Goal: Task Accomplishment & Management: Manage account settings

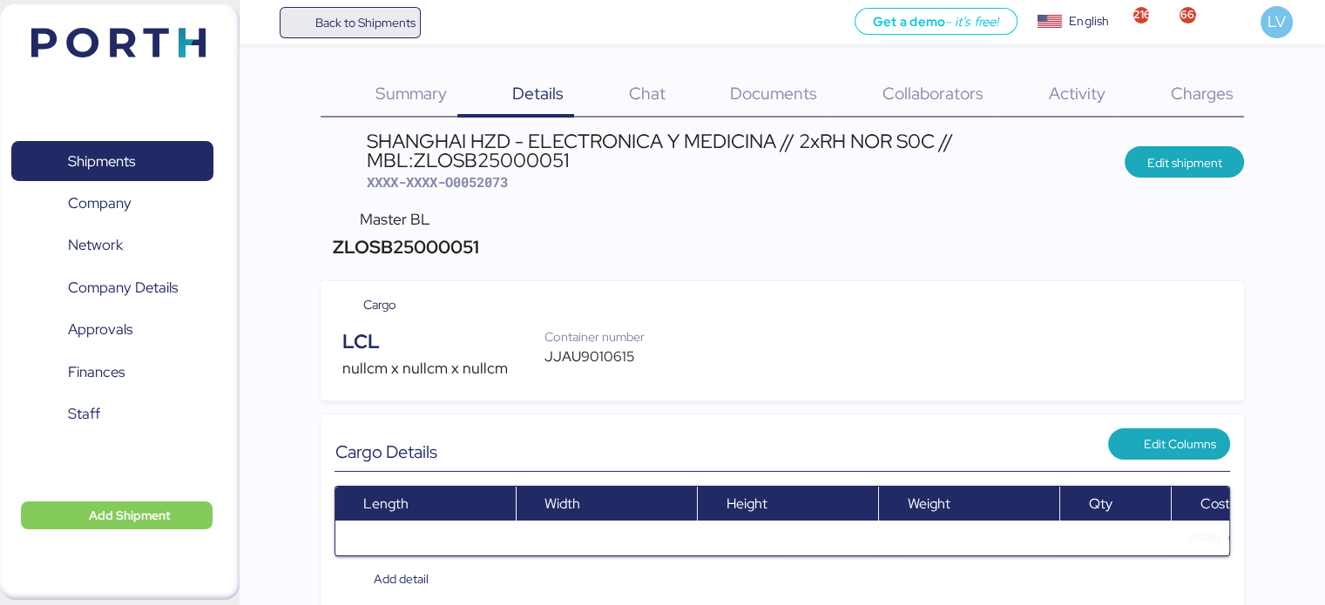
click at [325, 26] on span "Back to Shipments" at bounding box center [364, 22] width 100 height 21
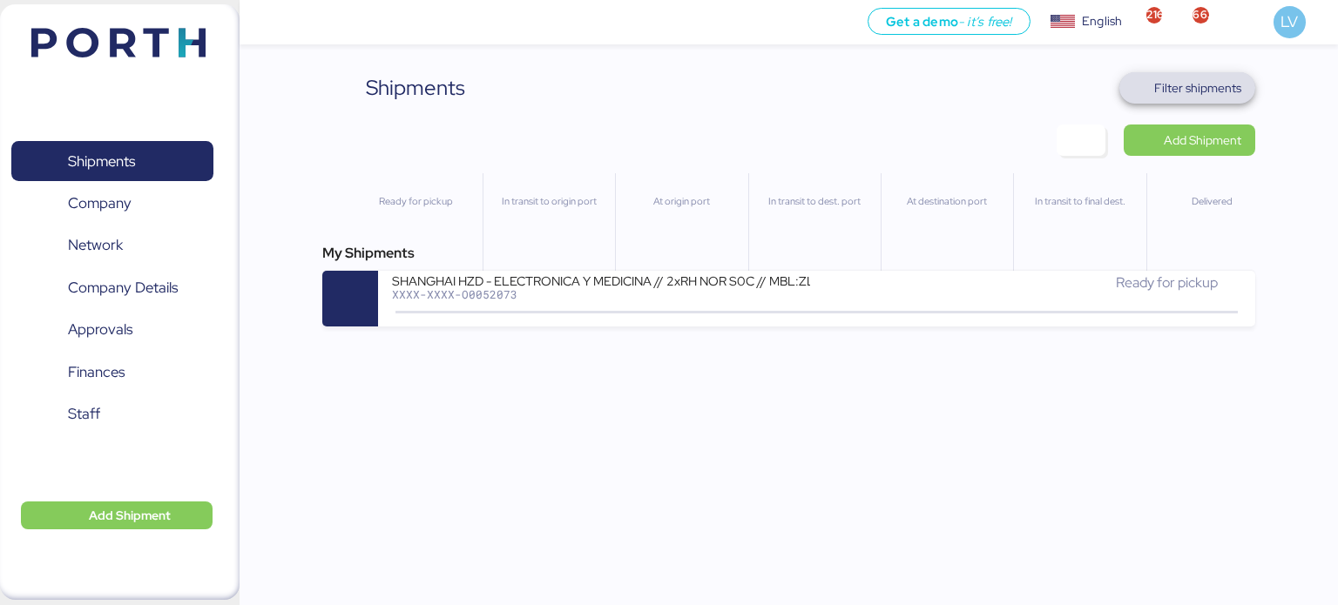
click at [1215, 75] on span "Filter shipments" at bounding box center [1187, 87] width 137 height 31
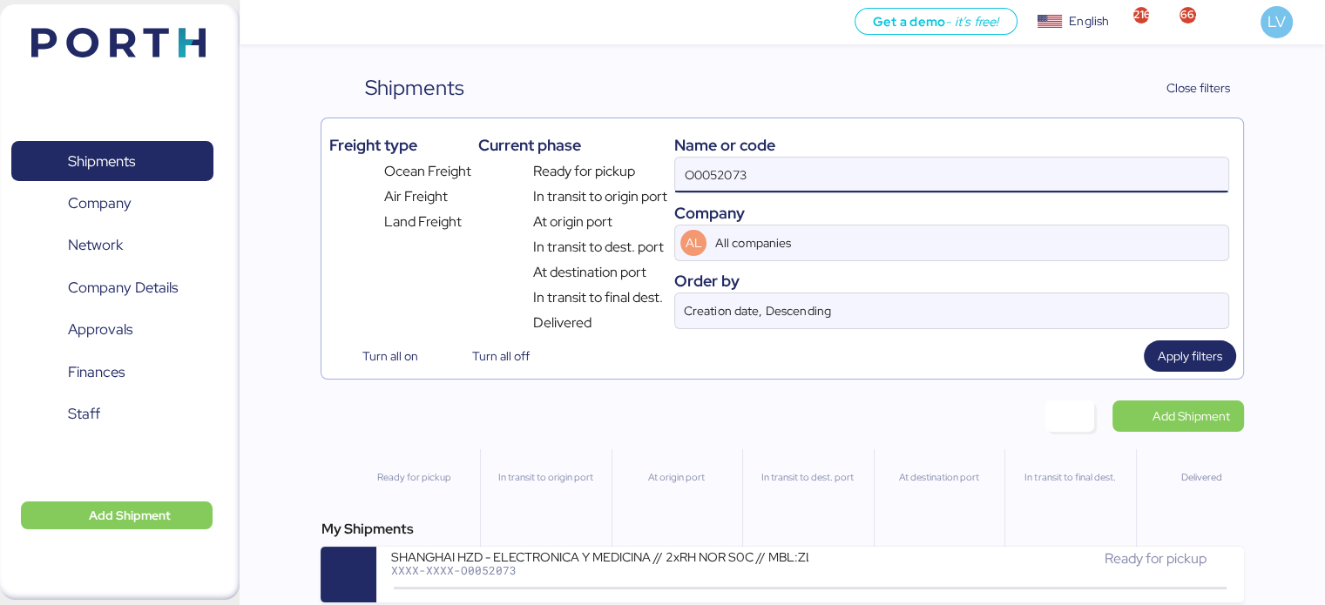
click at [1017, 165] on input "O0052073" at bounding box center [951, 175] width 552 height 35
paste input "COSU6427747570"
type input "COSU6427747570"
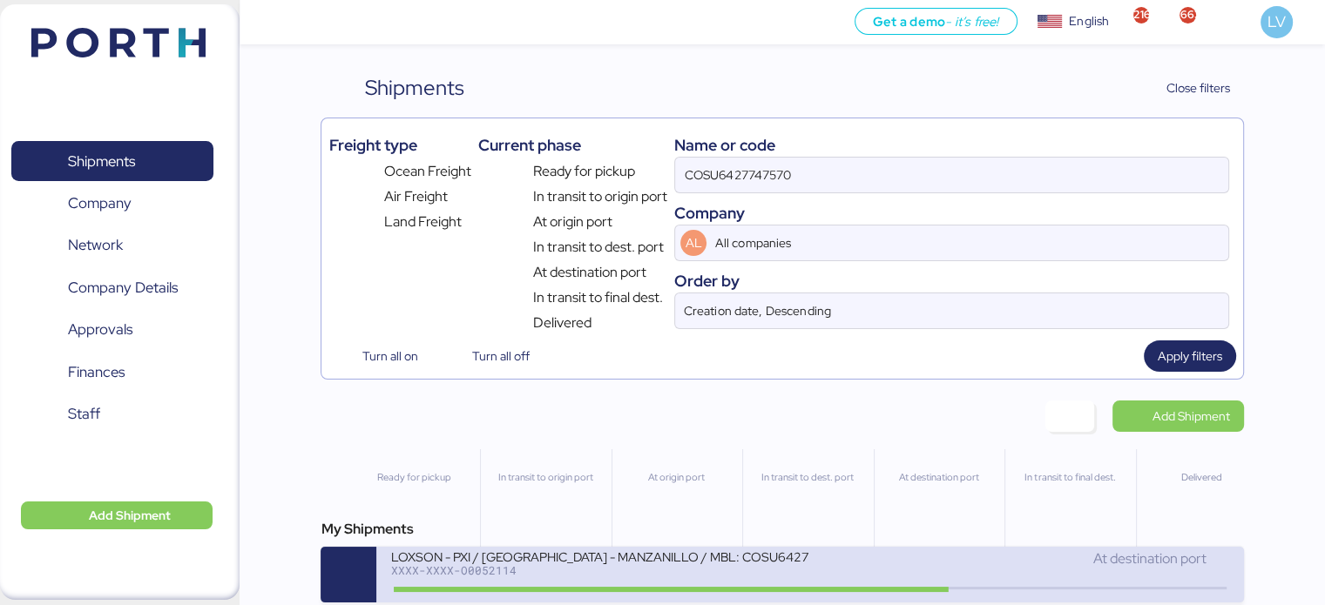
click at [676, 581] on div "LOXSON - PXI / [GEOGRAPHIC_DATA] - MANZANILLO / MBL: COSU6427747570 - HBL: CSSE…" at bounding box center [600, 567] width 420 height 37
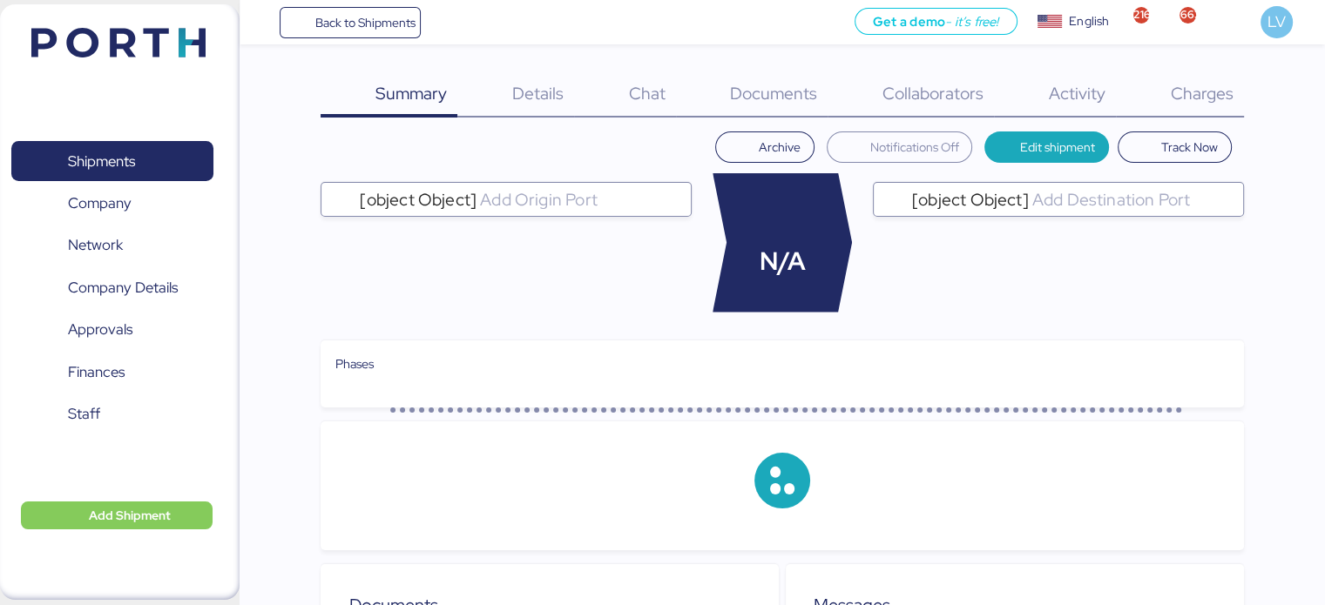
click at [1177, 71] on div "Summary 0 Details 0 Chat 0 Documents 0 Collaborators 0 Activity 0 Charges 0 Arc…" at bounding box center [662, 508] width 1325 height 1016
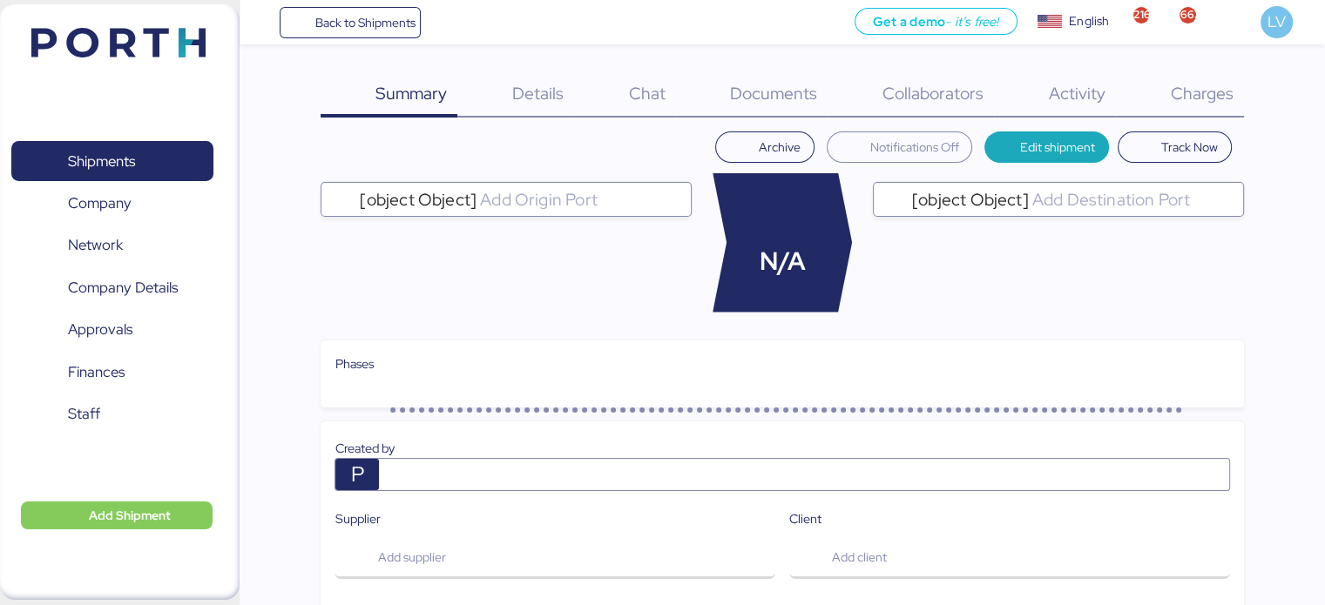
click at [1191, 81] on div "Charges 0" at bounding box center [1180, 94] width 128 height 45
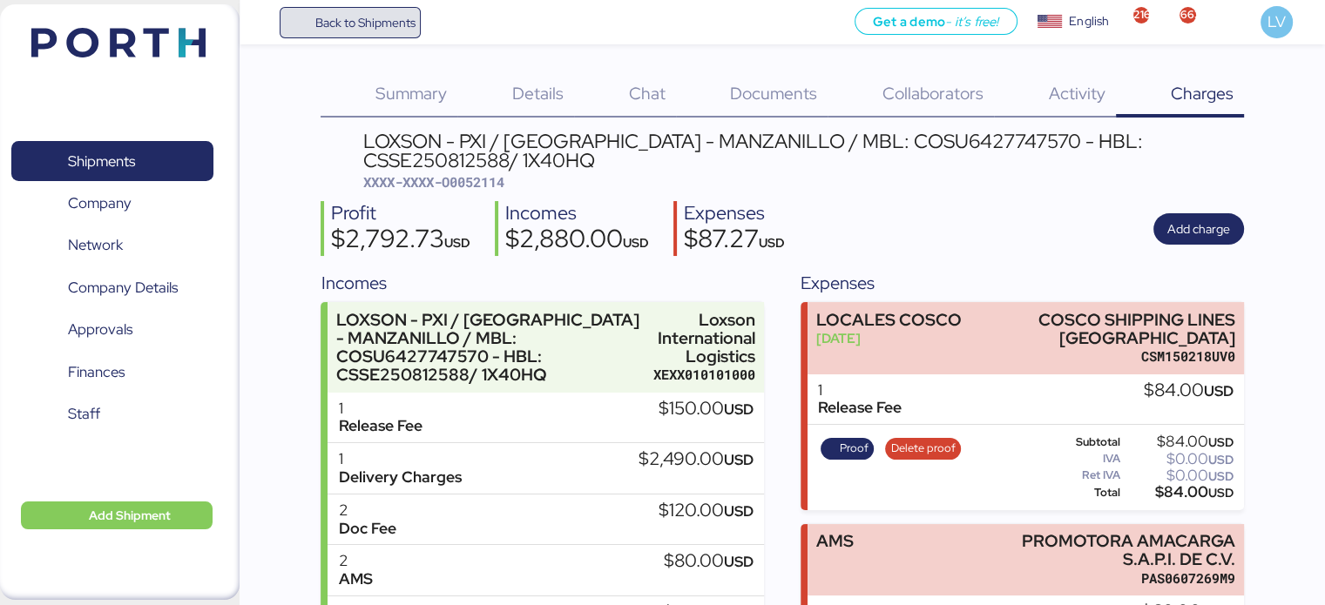
click at [368, 14] on span "Back to Shipments" at bounding box center [364, 22] width 100 height 21
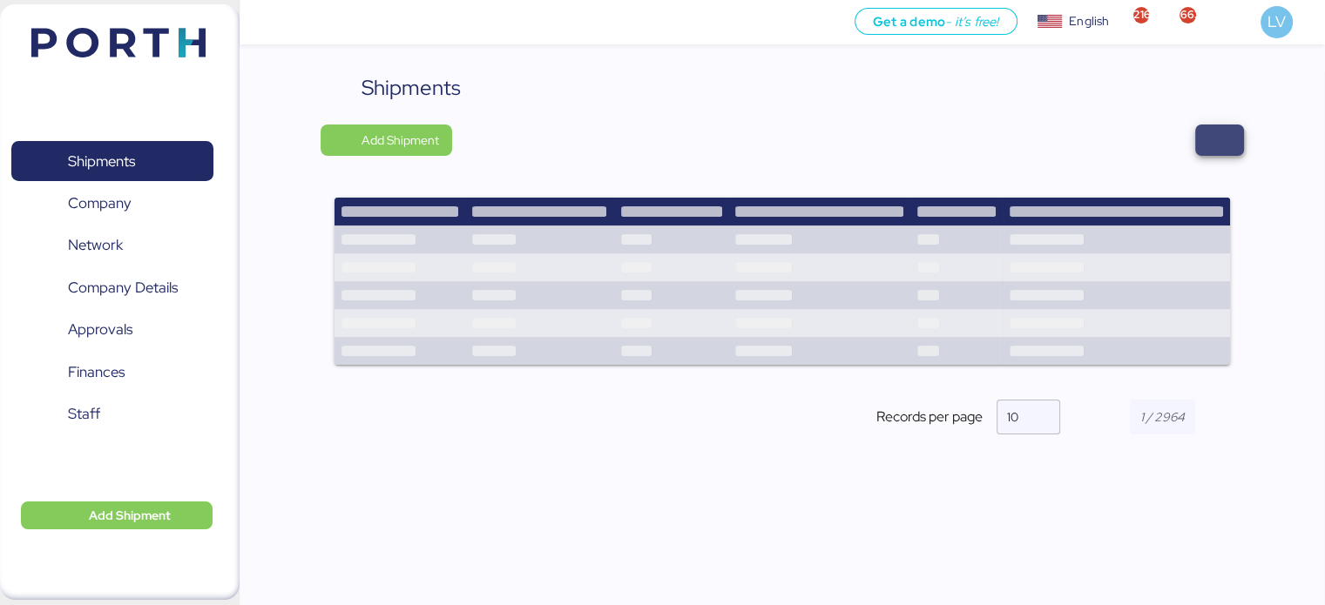
click at [1239, 140] on span "button" at bounding box center [1219, 140] width 49 height 31
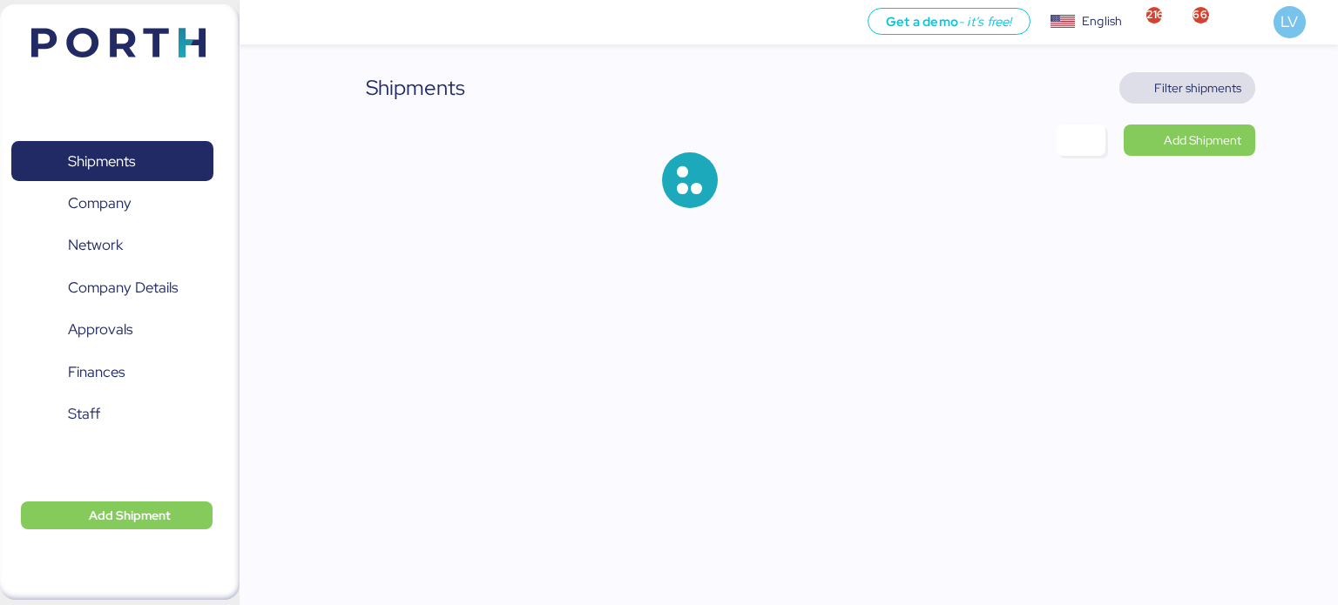
click at [1205, 76] on span "Filter shipments" at bounding box center [1187, 88] width 109 height 24
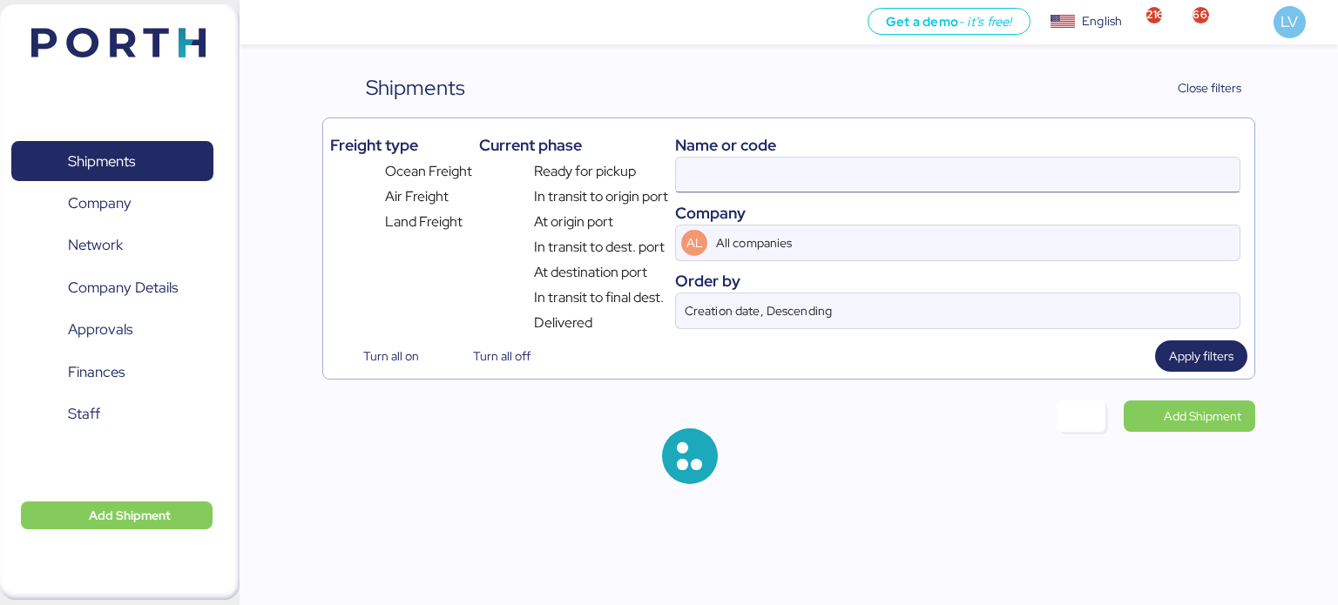
click at [1038, 176] on input at bounding box center [957, 175] width 563 height 35
paste input "142502631034"
type input "142502631034"
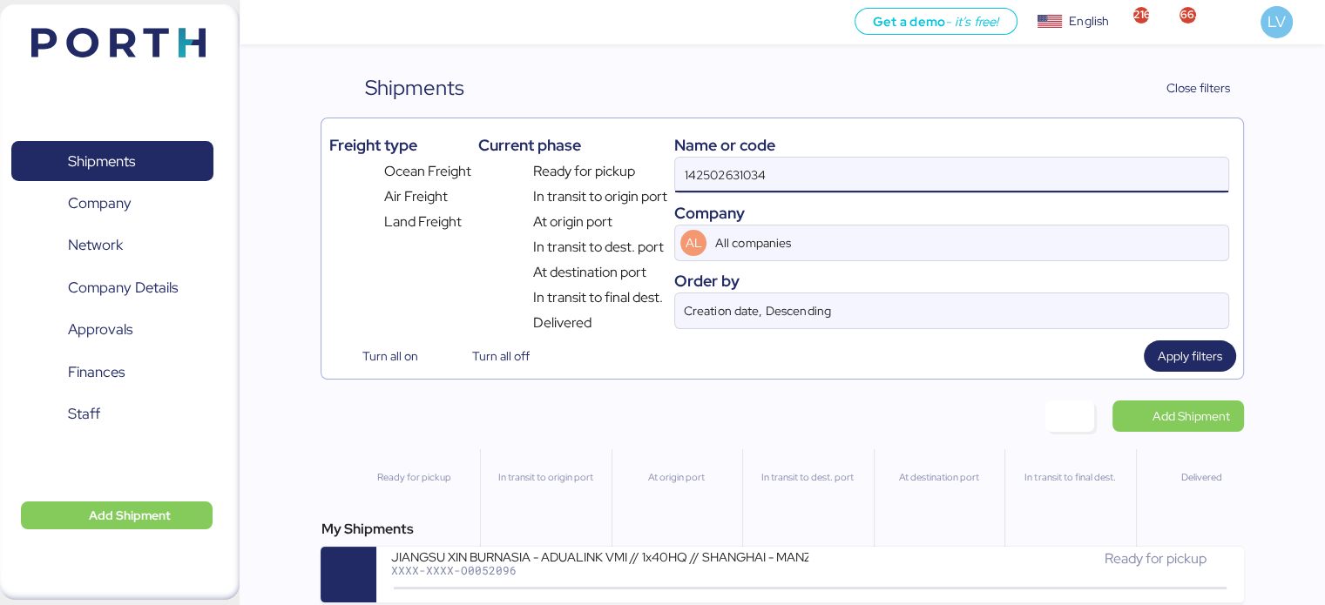
click at [774, 538] on div "My Shipments" at bounding box center [782, 529] width 922 height 21
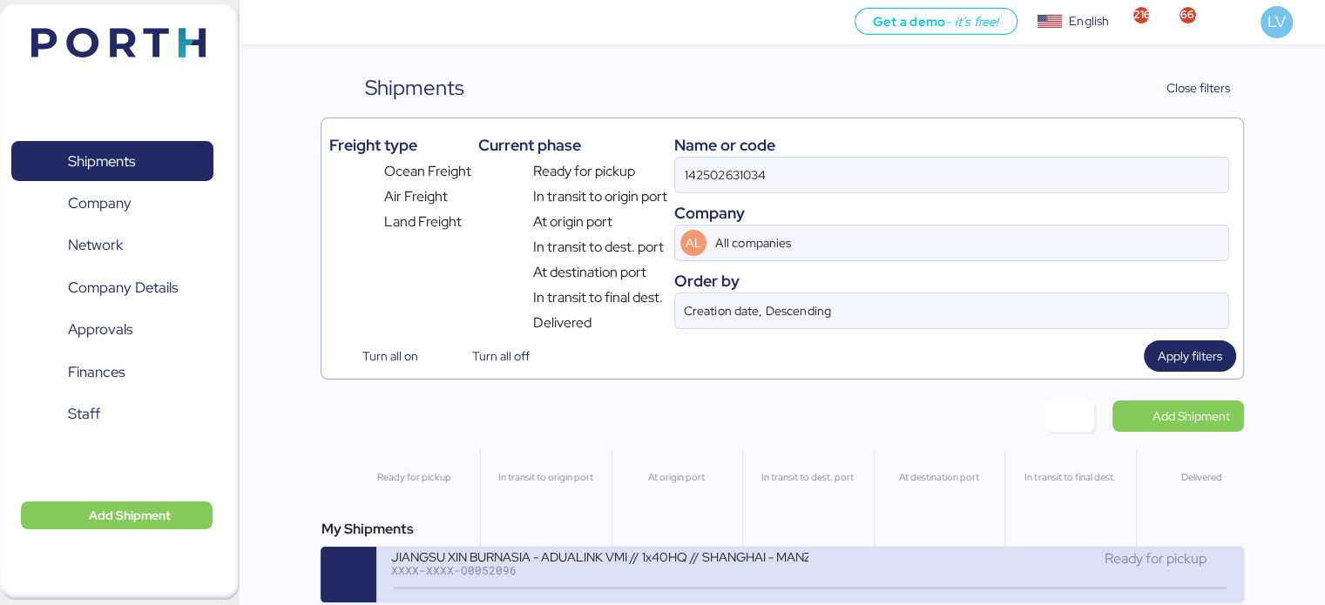
click at [772, 563] on div "JIANGSU XIN BURNASIA - ADUALINK VMI // 1x40HQ // SHANGHAI - MANZANILLO / HBL: B…" at bounding box center [599, 556] width 418 height 15
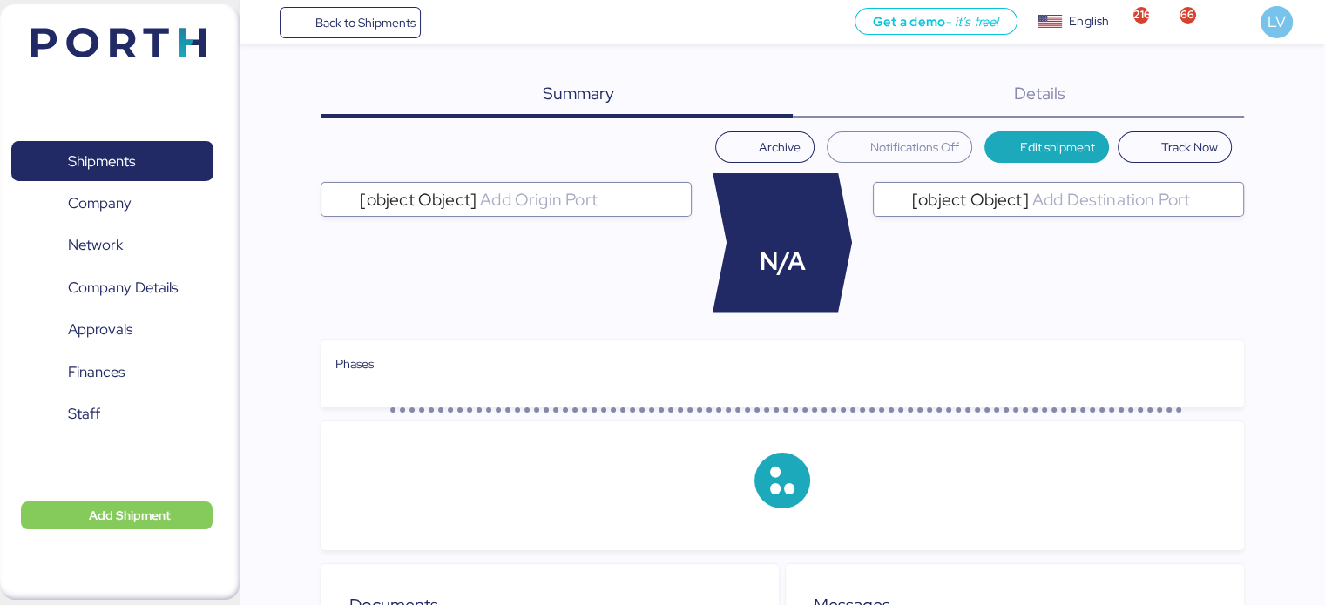
click at [1200, 97] on div "Details 0" at bounding box center [1018, 94] width 451 height 45
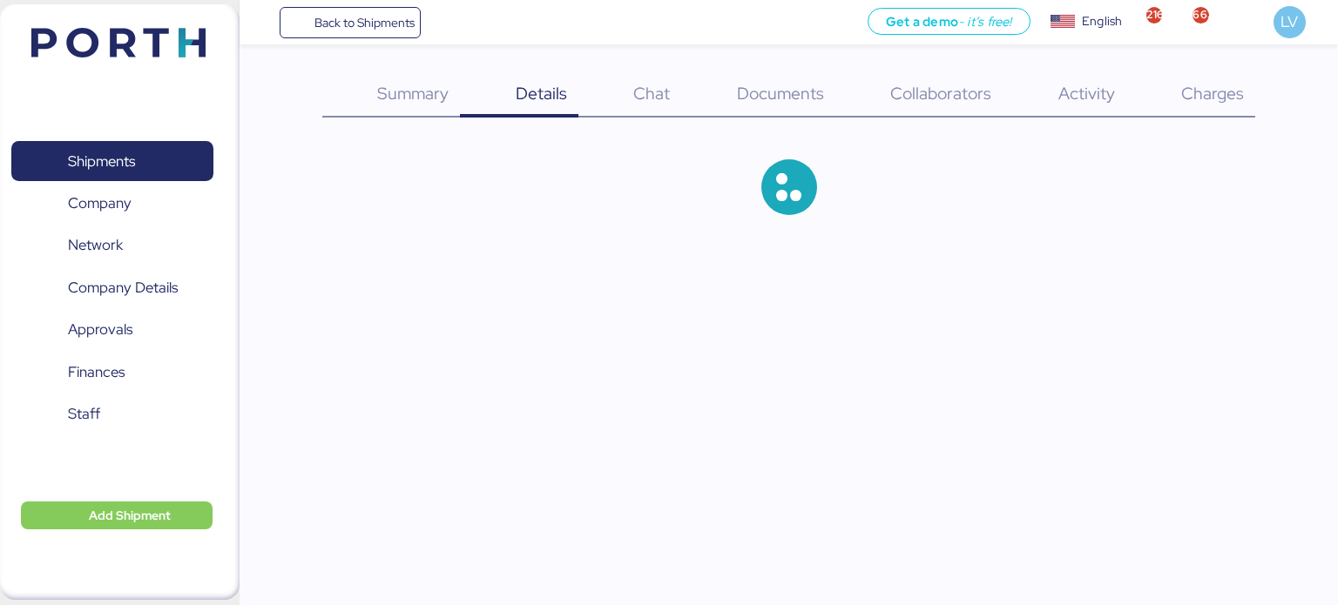
click at [1200, 97] on span "Charges" at bounding box center [1212, 93] width 63 height 23
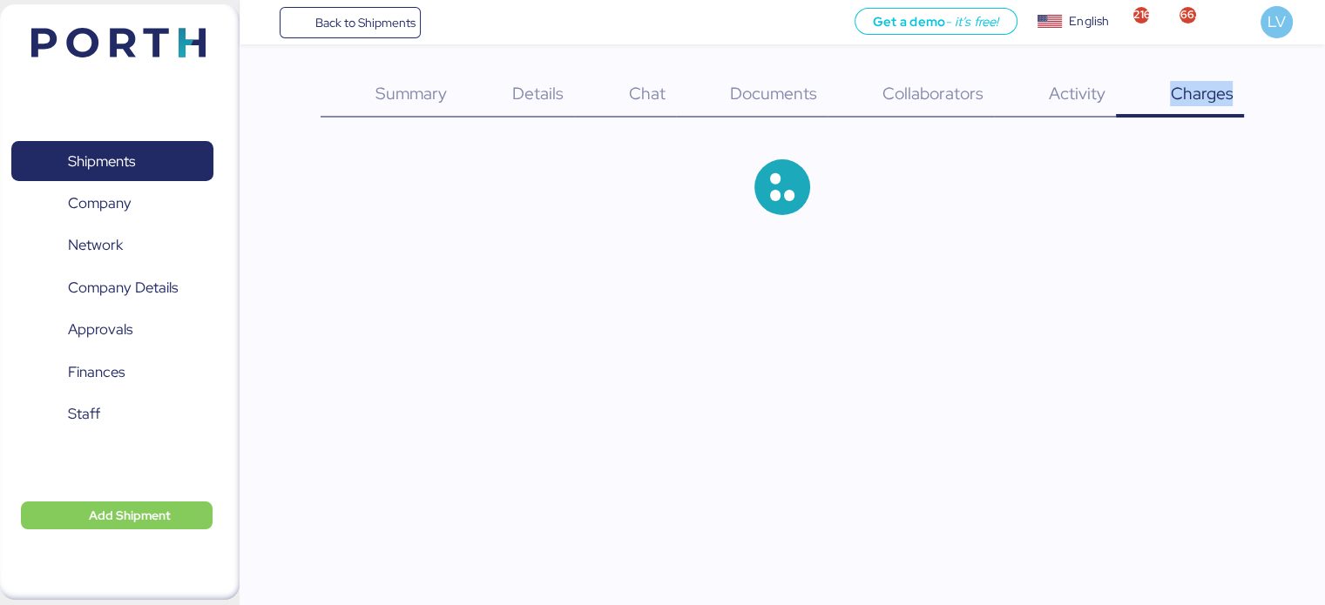
click at [1200, 97] on span "Charges" at bounding box center [1201, 93] width 63 height 23
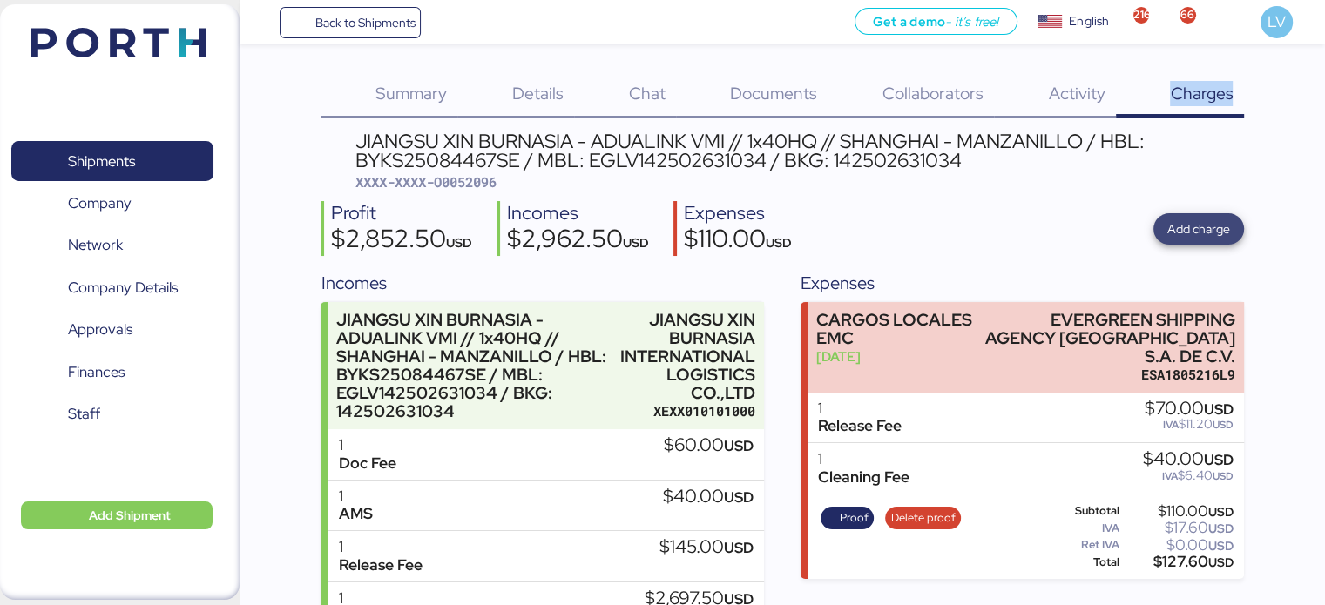
click at [1213, 226] on span "Add charge" at bounding box center [1198, 229] width 63 height 21
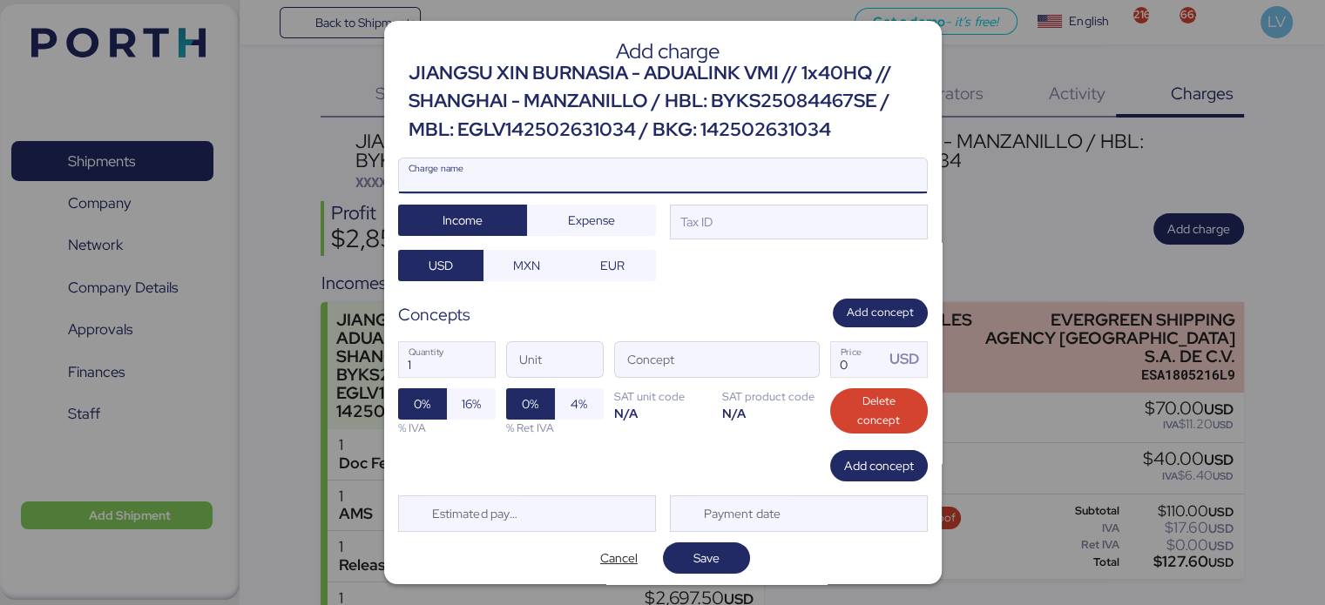
click at [719, 170] on input "Charge name" at bounding box center [663, 176] width 528 height 35
type input "a"
type input "AMS"
click at [574, 219] on span "Expense" at bounding box center [591, 220] width 47 height 21
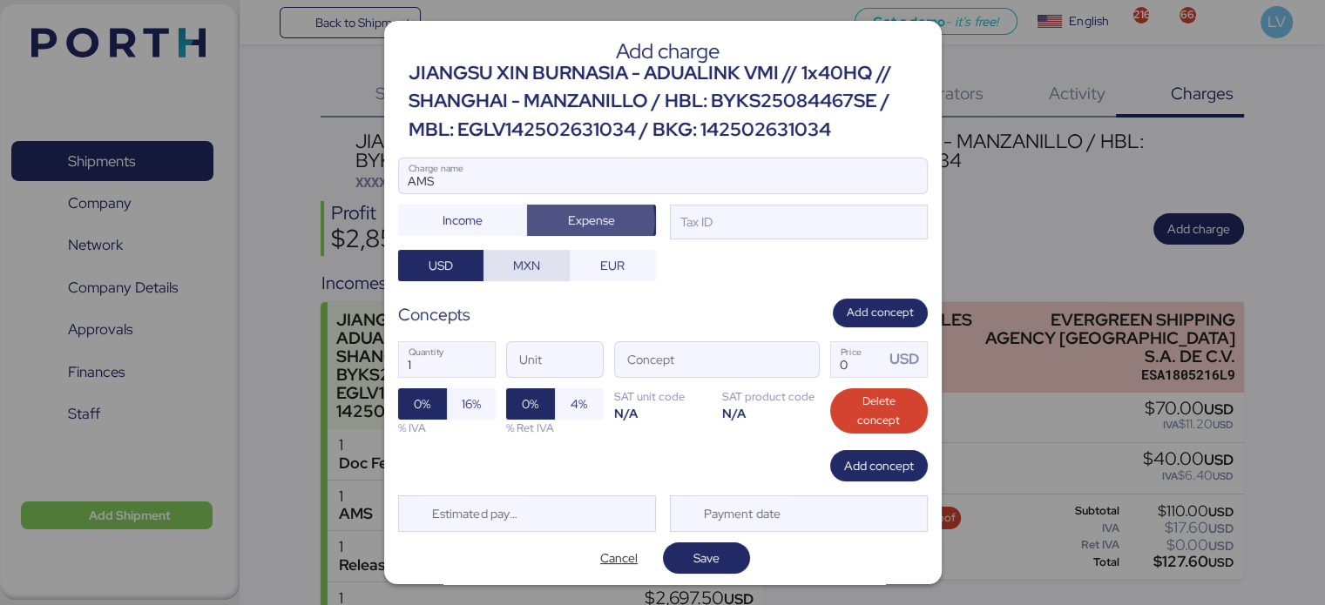
click at [525, 273] on span "MXN" at bounding box center [526, 265] width 27 height 21
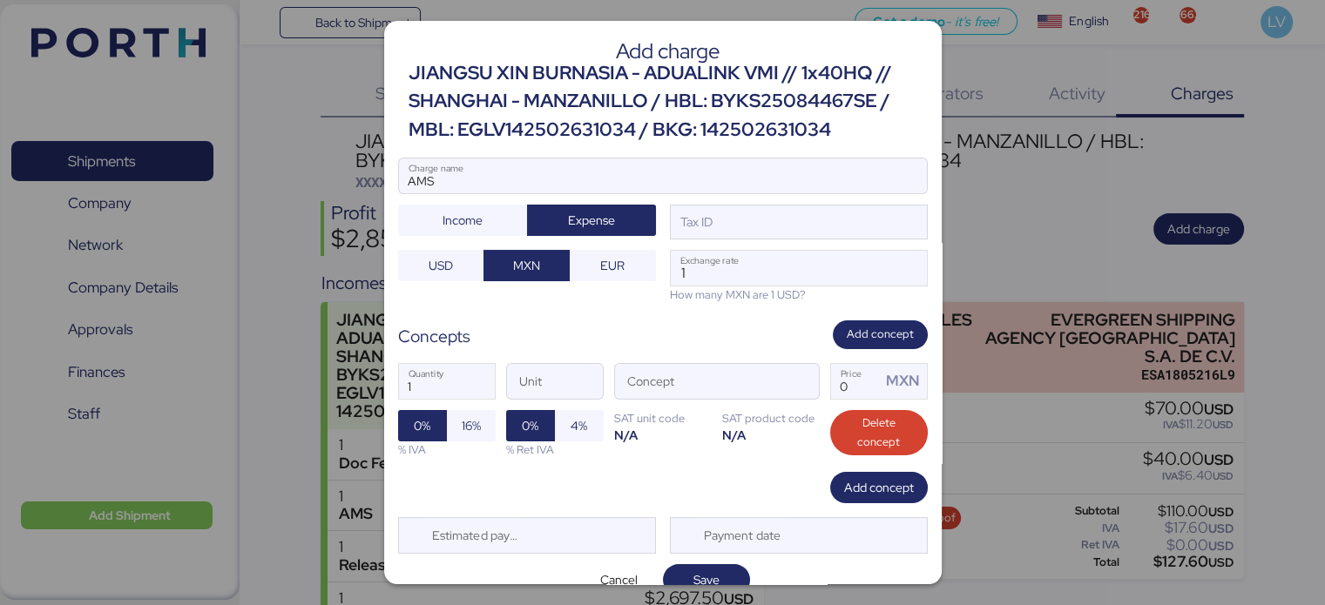
click at [758, 241] on div "AMS Charge name Income Expense Tax ID USD MXN EUR 1 Exchange rate How many MXN …" at bounding box center [663, 230] width 530 height 145
click at [758, 234] on div "Tax ID" at bounding box center [799, 222] width 258 height 35
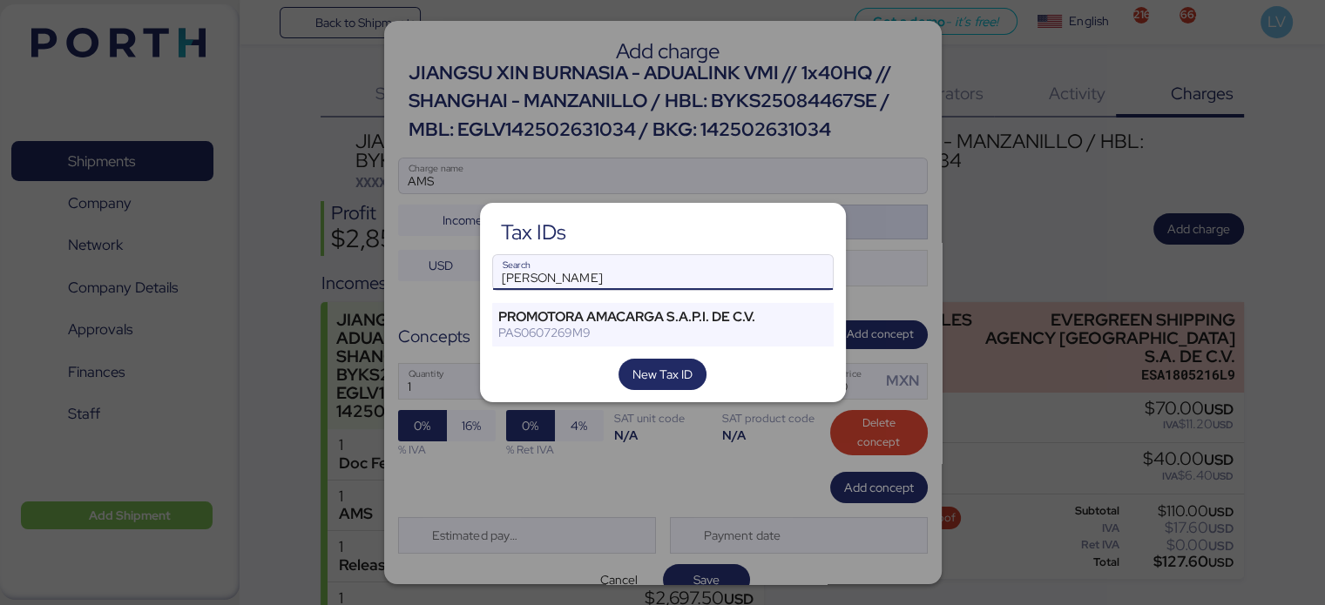
type input "[PERSON_NAME]"
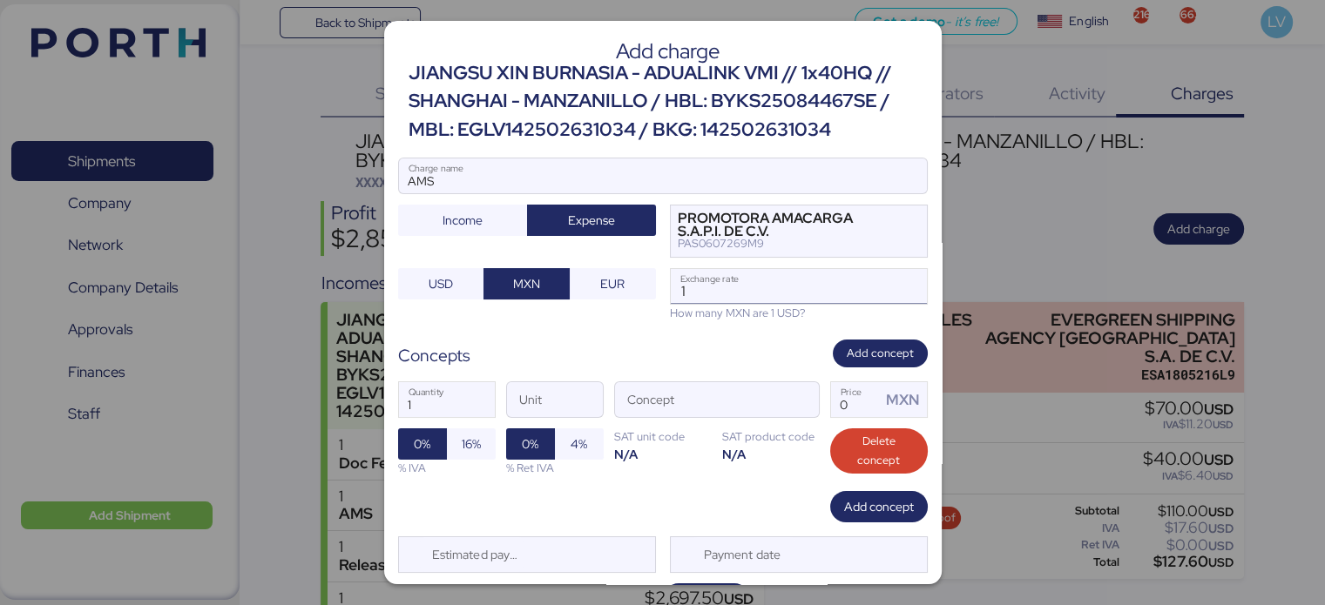
click at [774, 290] on input "1" at bounding box center [799, 286] width 256 height 35
paste input "8.4252"
type input "18.4252"
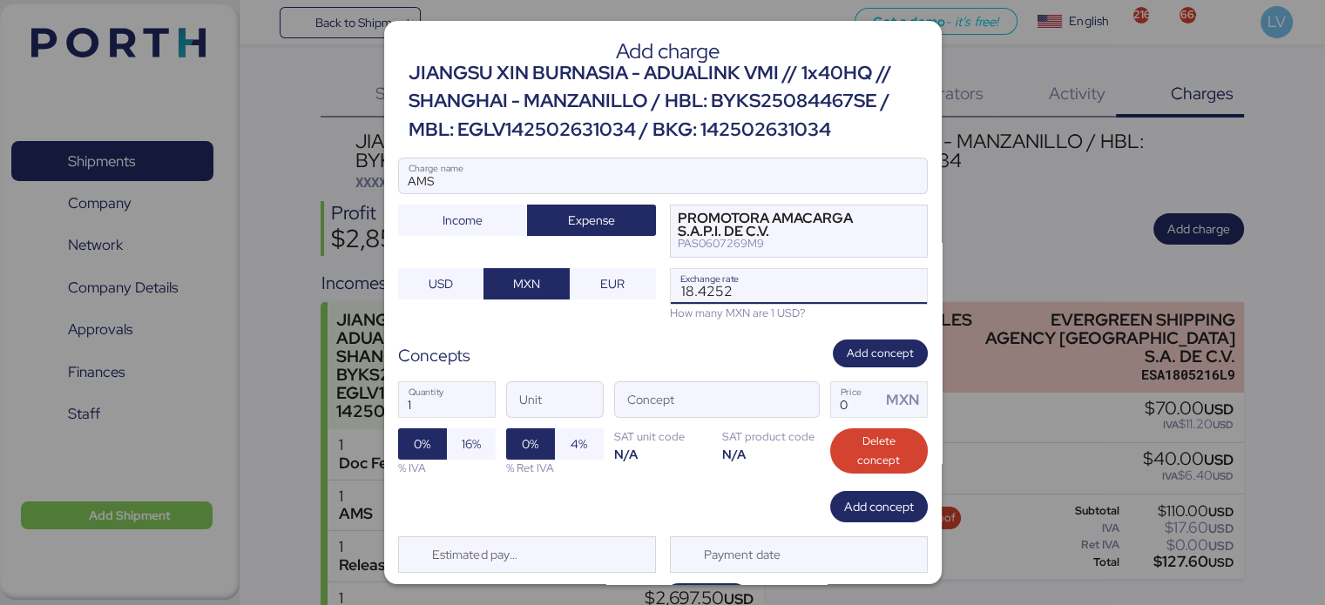
click at [815, 408] on div "1 Quantity Unit Concept 0 Price MXN 0% 16% % IVA 0% 4% % Ret IVA SAT unit code …" at bounding box center [663, 429] width 530 height 123
click at [782, 395] on span "button" at bounding box center [800, 405] width 37 height 37
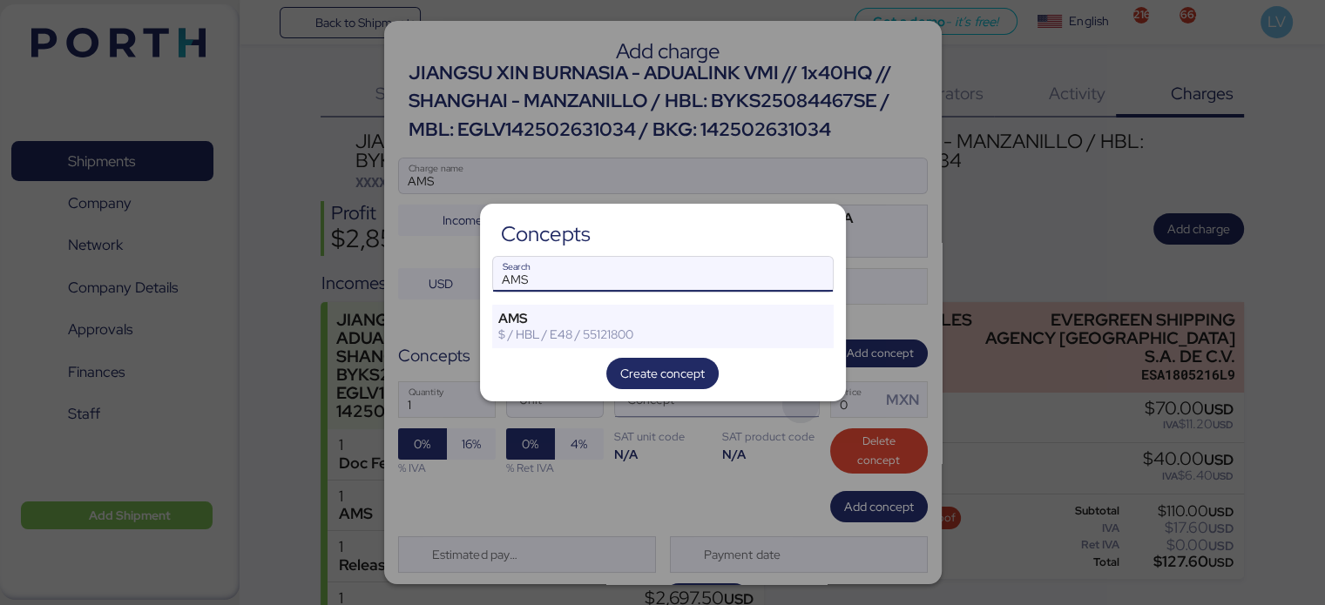
type input "AMS"
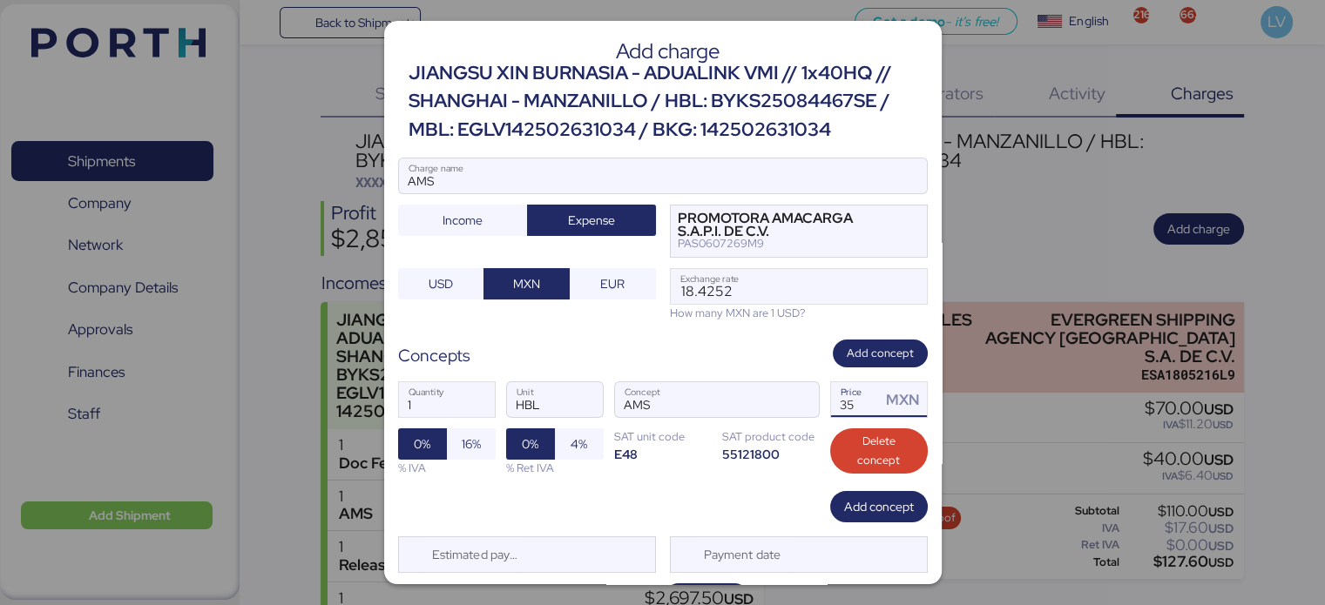
click at [854, 407] on input "35" at bounding box center [856, 399] width 51 height 35
type input "3"
type input "60"
click at [482, 461] on div "% IVA" at bounding box center [447, 468] width 98 height 17
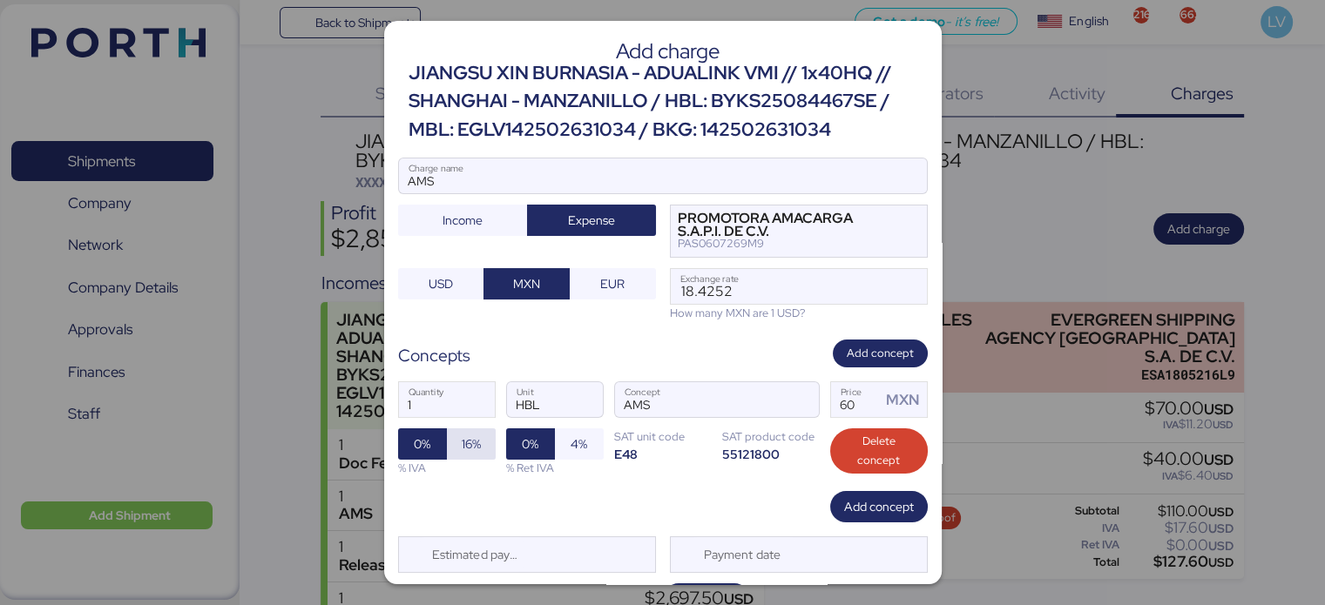
click at [475, 435] on span "16%" at bounding box center [471, 444] width 19 height 21
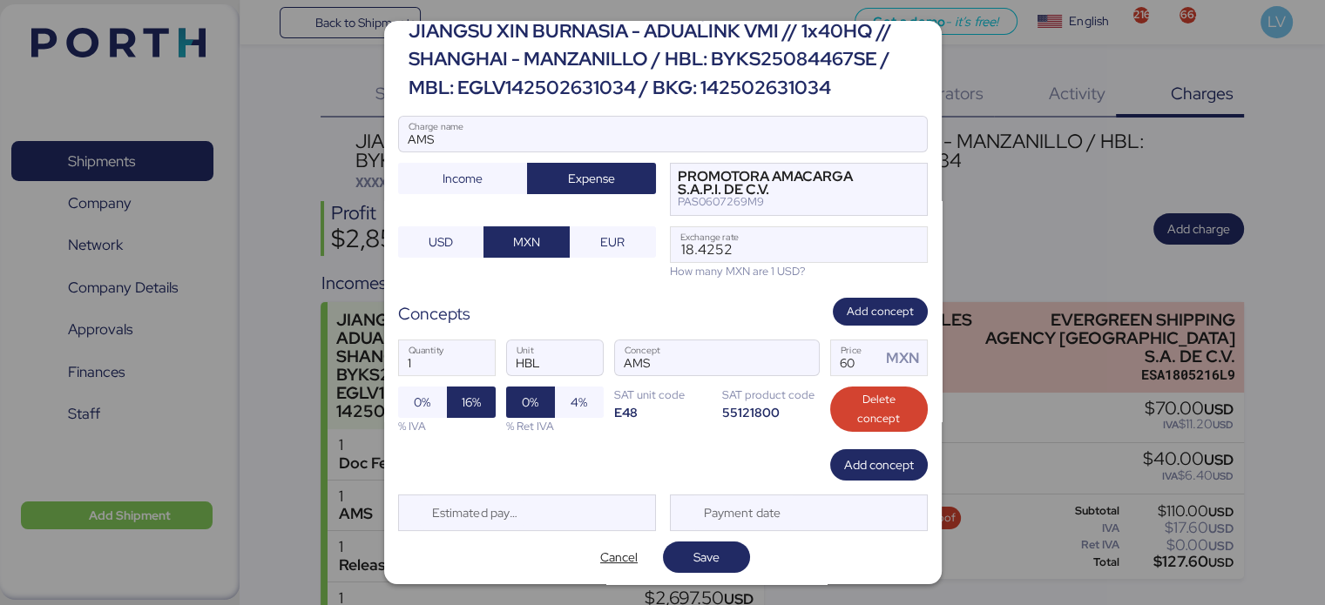
scroll to position [42, 0]
click at [713, 560] on span "Save" at bounding box center [706, 557] width 59 height 24
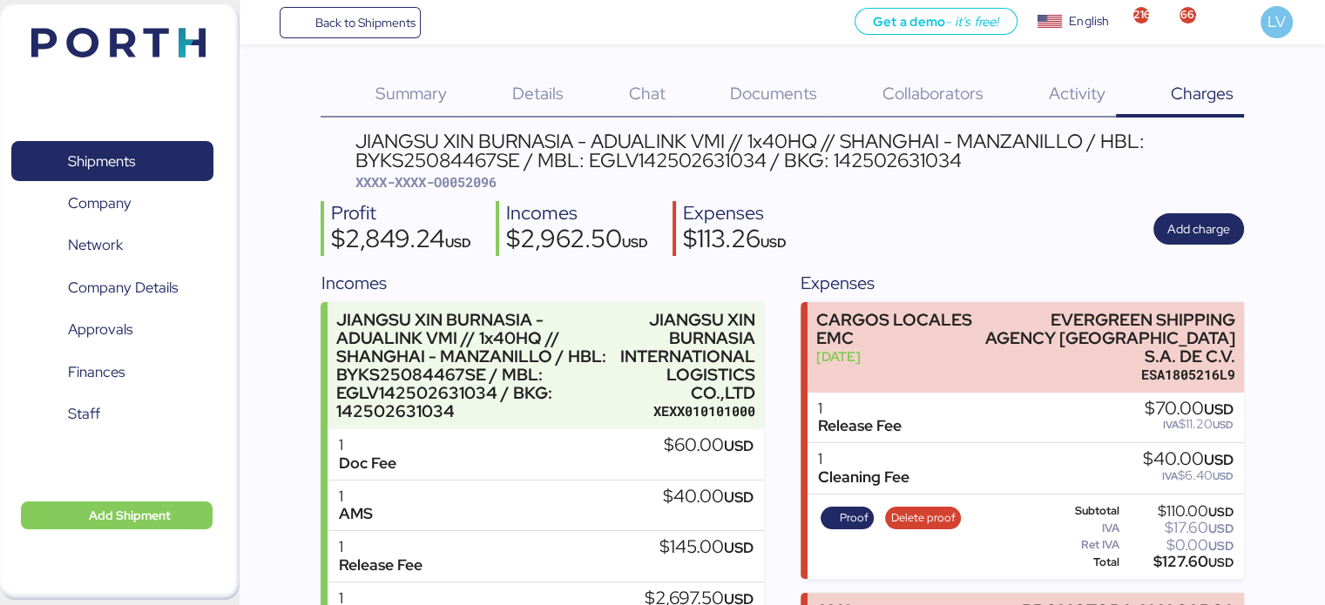
click at [644, 156] on div "JIANGSU XIN BURNASIA - ADUALINK VMI // 1x40HQ // SHANGHAI - MANZANILLO / HBL: B…" at bounding box center [798, 151] width 888 height 39
copy div "142502631034 / B"
drag, startPoint x: 637, startPoint y: 159, endPoint x: 793, endPoint y: 168, distance: 157.1
click at [793, 168] on div "JIANGSU XIN BURNASIA - ADUALINK VMI // 1x40HQ // SHANGHAI - MANZANILLO / HBL: B…" at bounding box center [798, 151] width 888 height 39
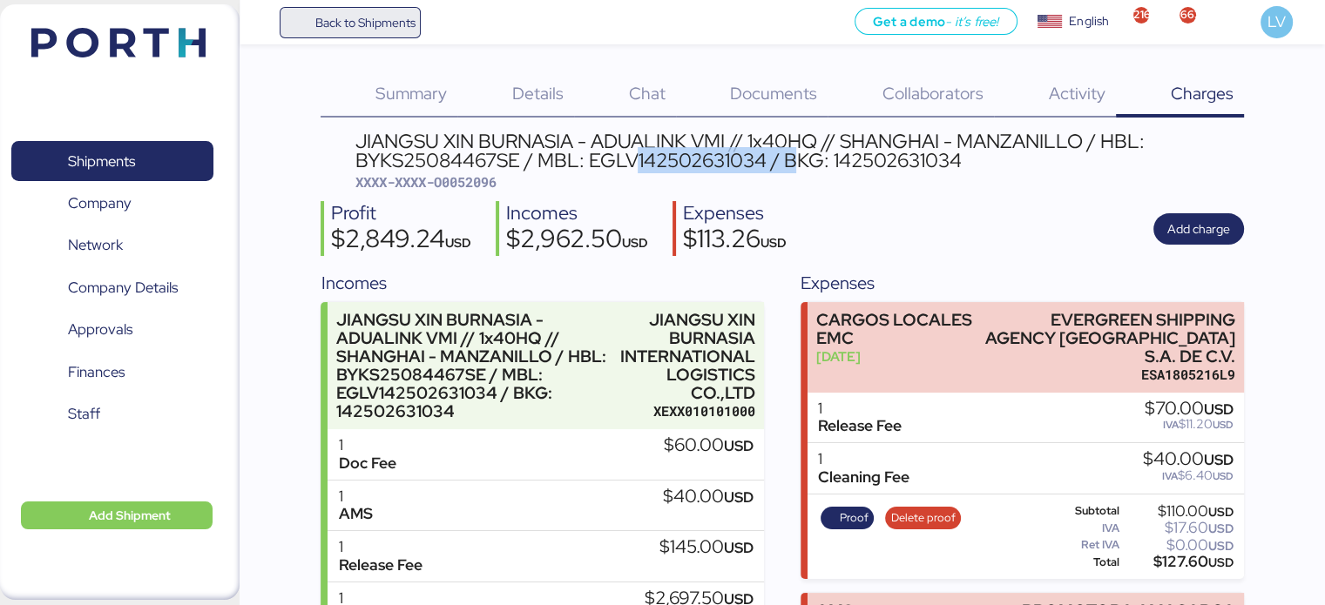
click at [380, 13] on span "Back to Shipments" at bounding box center [364, 22] width 100 height 21
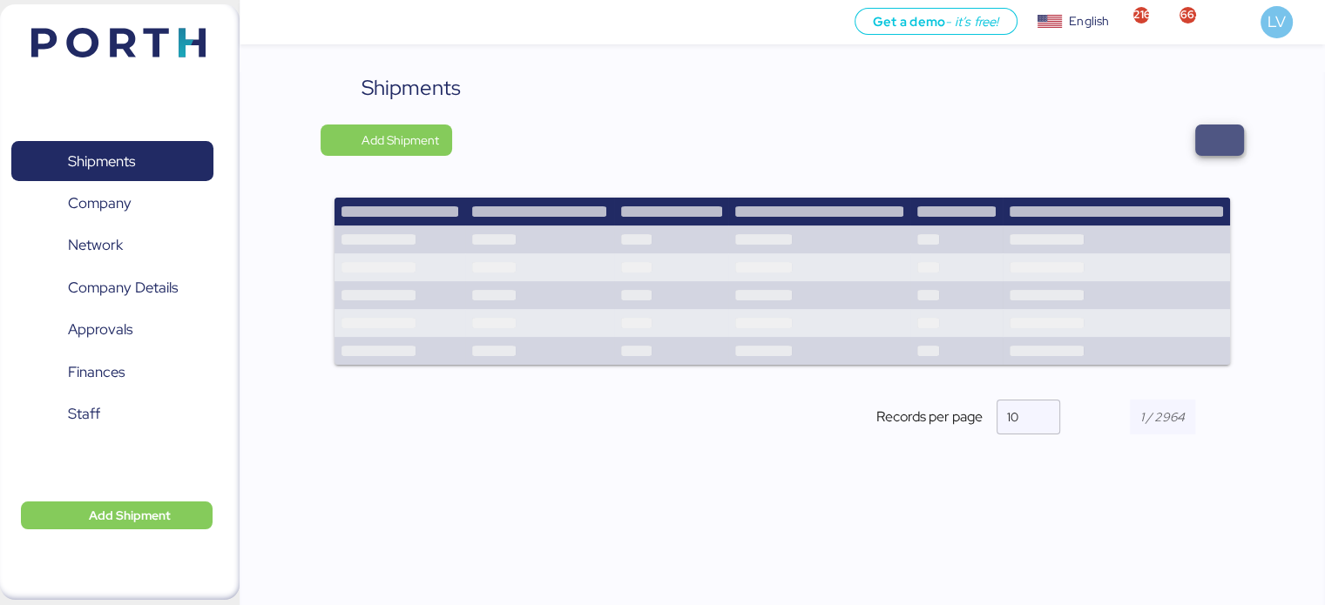
click at [1222, 143] on span "button" at bounding box center [1219, 140] width 21 height 24
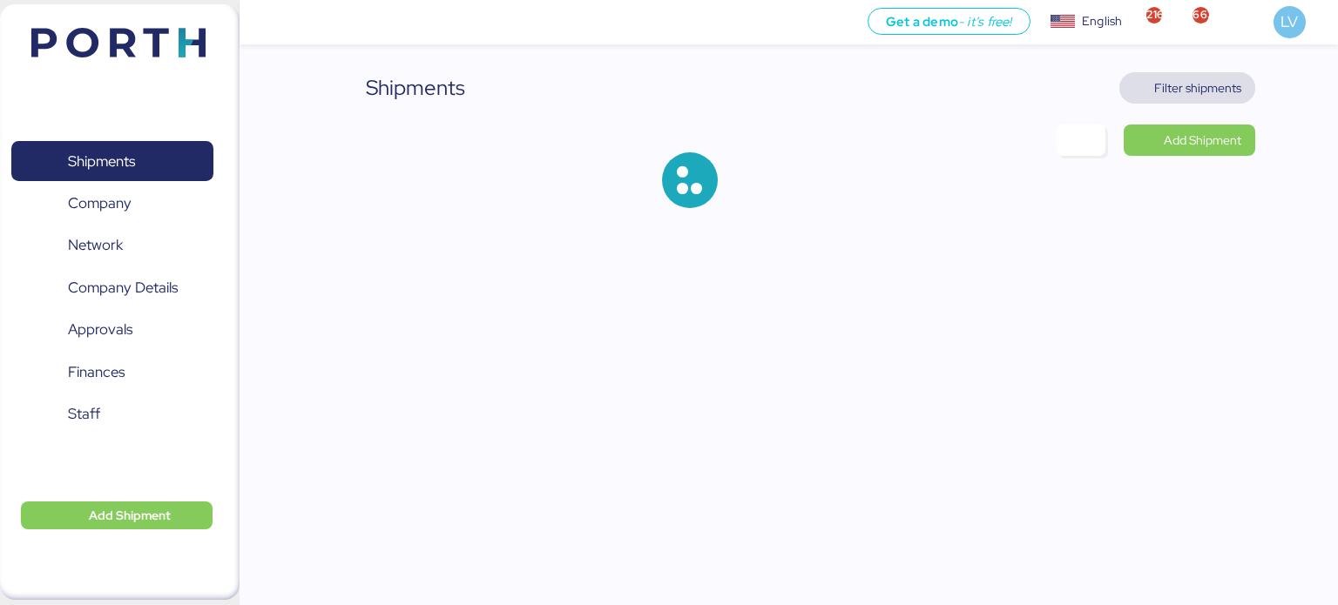
click at [1194, 89] on span "Filter shipments" at bounding box center [1197, 88] width 87 height 21
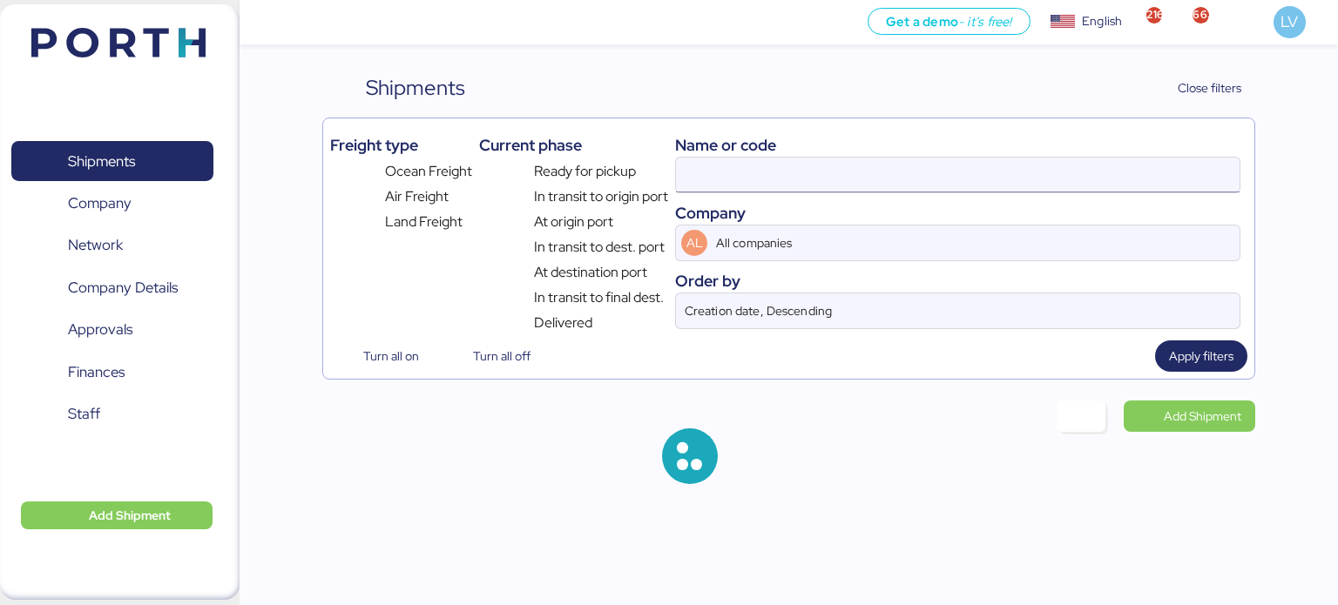
click at [1047, 159] on input at bounding box center [957, 175] width 563 height 35
paste input "142502631069"
type input "142502631069"
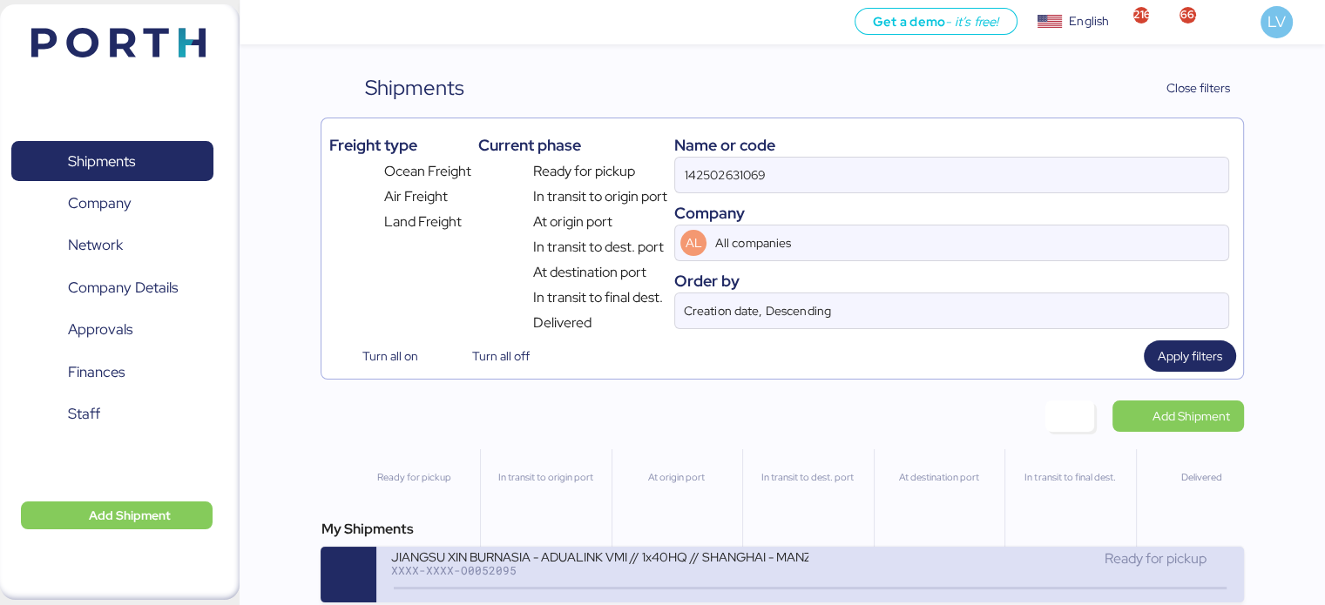
click at [585, 563] on div "JIANGSU XIN BURNASIA - ADUALINK VMI // 1x40HQ // SHANGHAI - MANZANILLO / HBL: B…" at bounding box center [599, 556] width 418 height 15
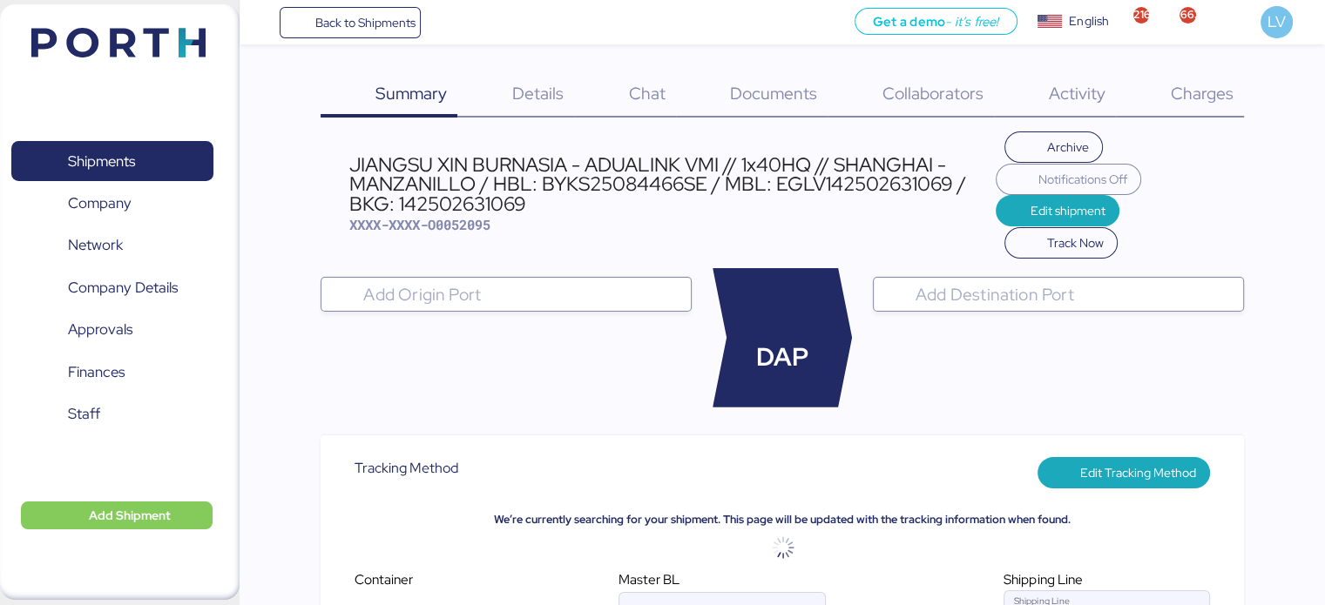
click at [1177, 89] on span "Charges" at bounding box center [1201, 93] width 63 height 23
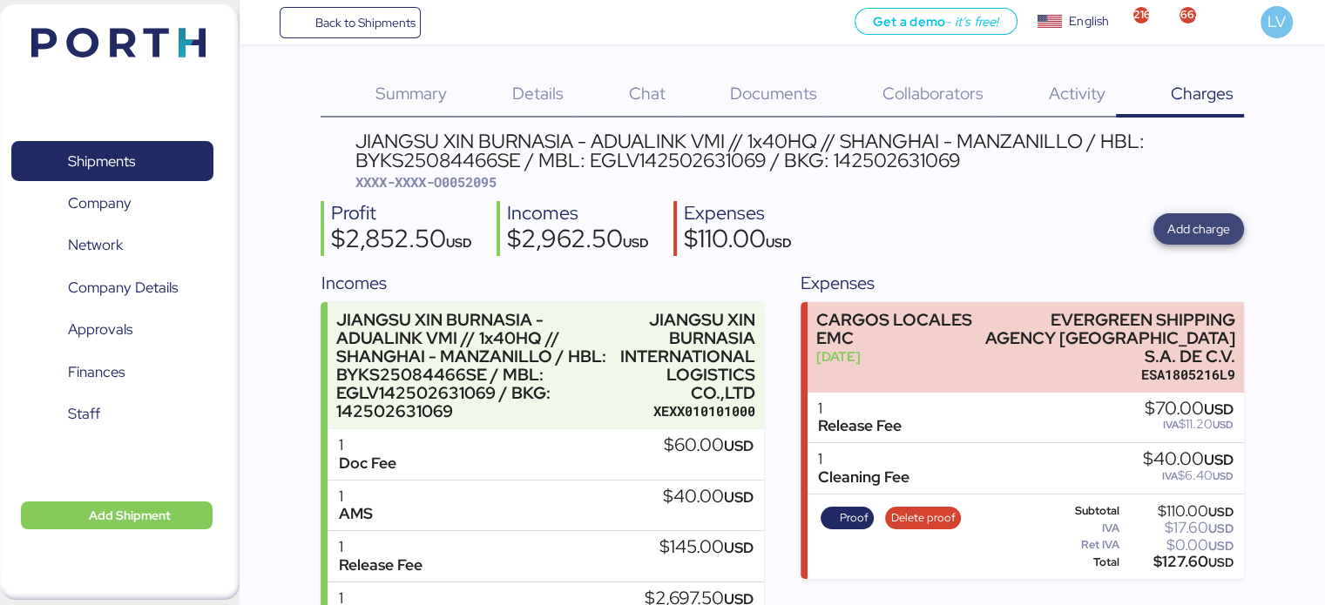
click at [1219, 221] on span "Add charge" at bounding box center [1198, 229] width 63 height 21
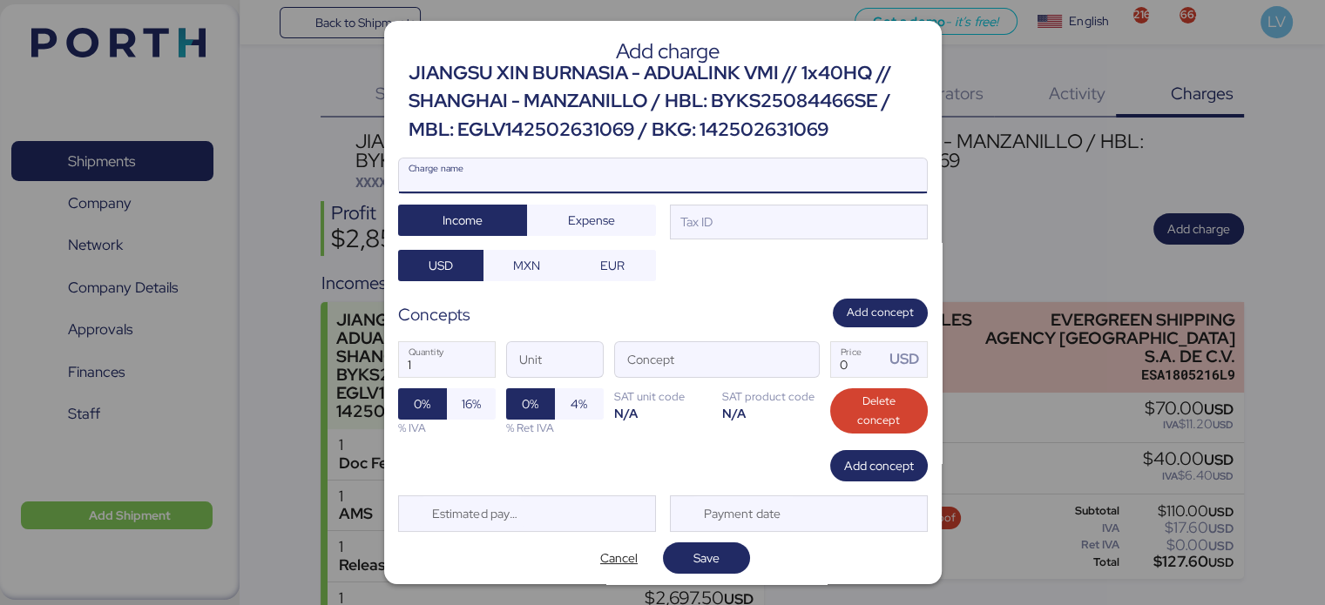
click at [803, 165] on input "Charge name" at bounding box center [663, 176] width 528 height 35
type input "AMS"
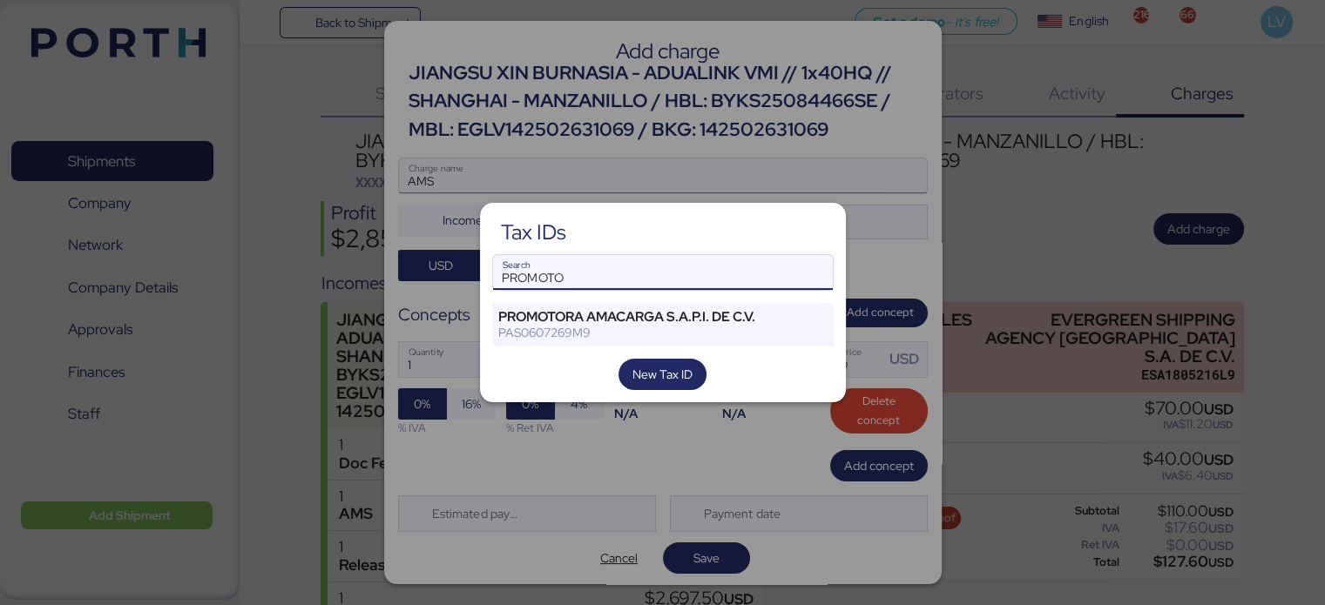
type input "PROMOTO"
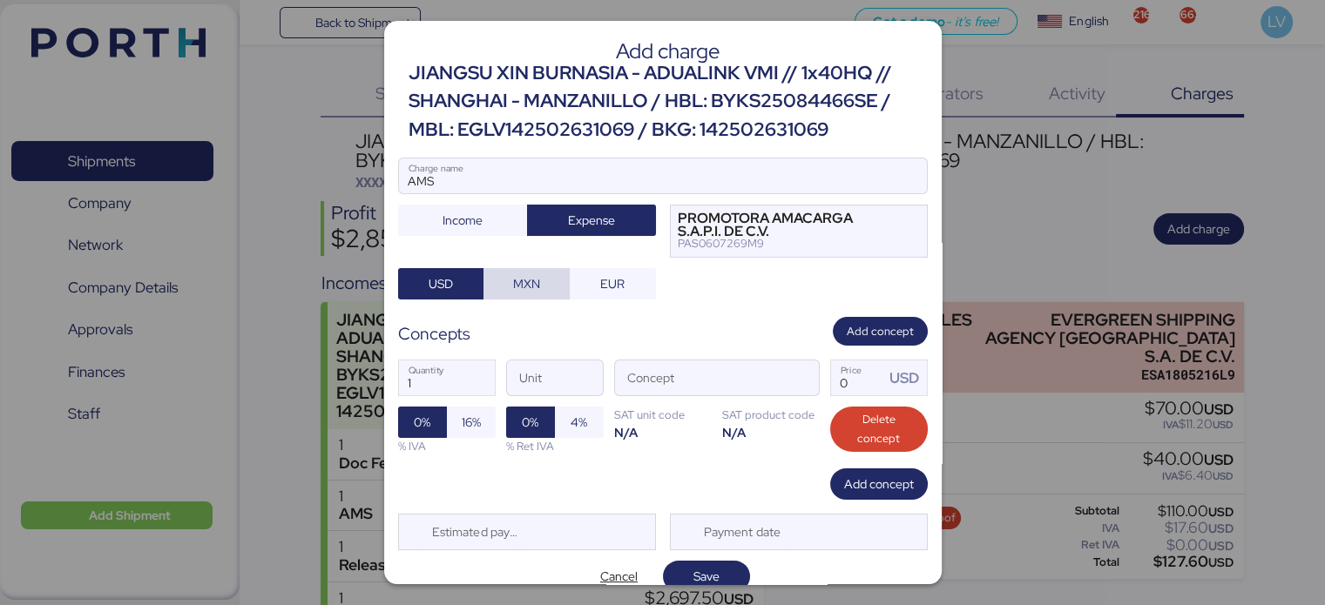
click at [526, 273] on span "MXN" at bounding box center [526, 283] width 27 height 21
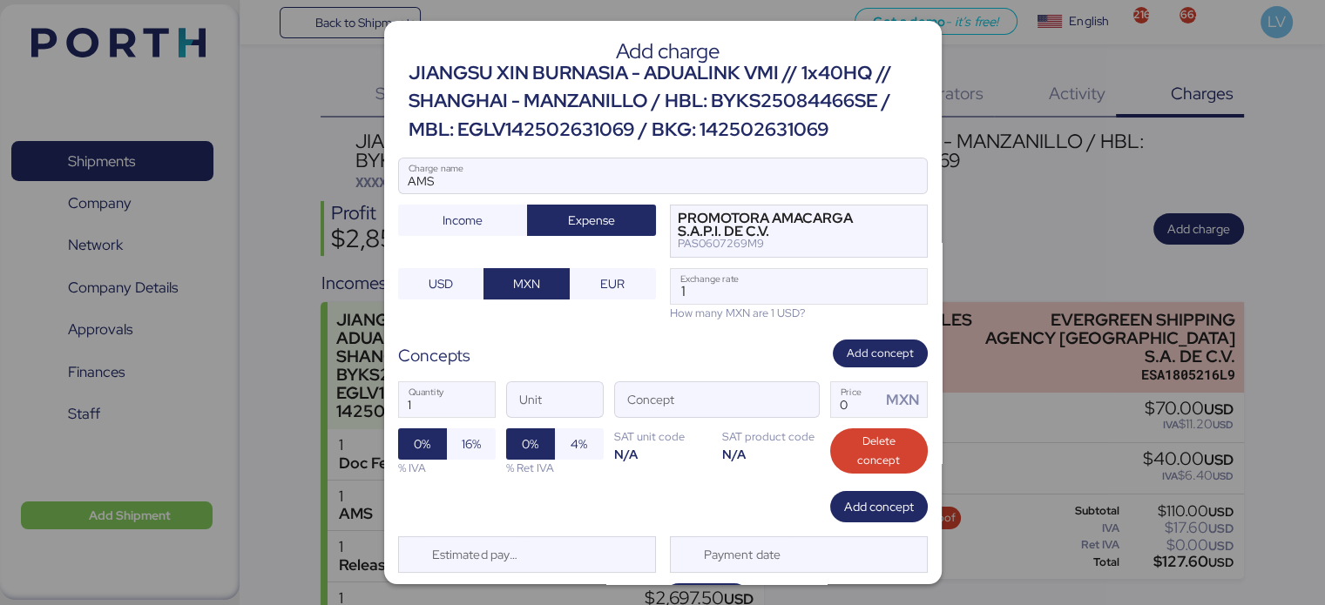
click at [815, 306] on div "How many MXN are 1 USD?" at bounding box center [799, 313] width 258 height 17
click at [711, 305] on div "How many MXN are 1 USD?" at bounding box center [799, 313] width 258 height 17
click at [708, 286] on input "1" at bounding box center [799, 286] width 256 height 35
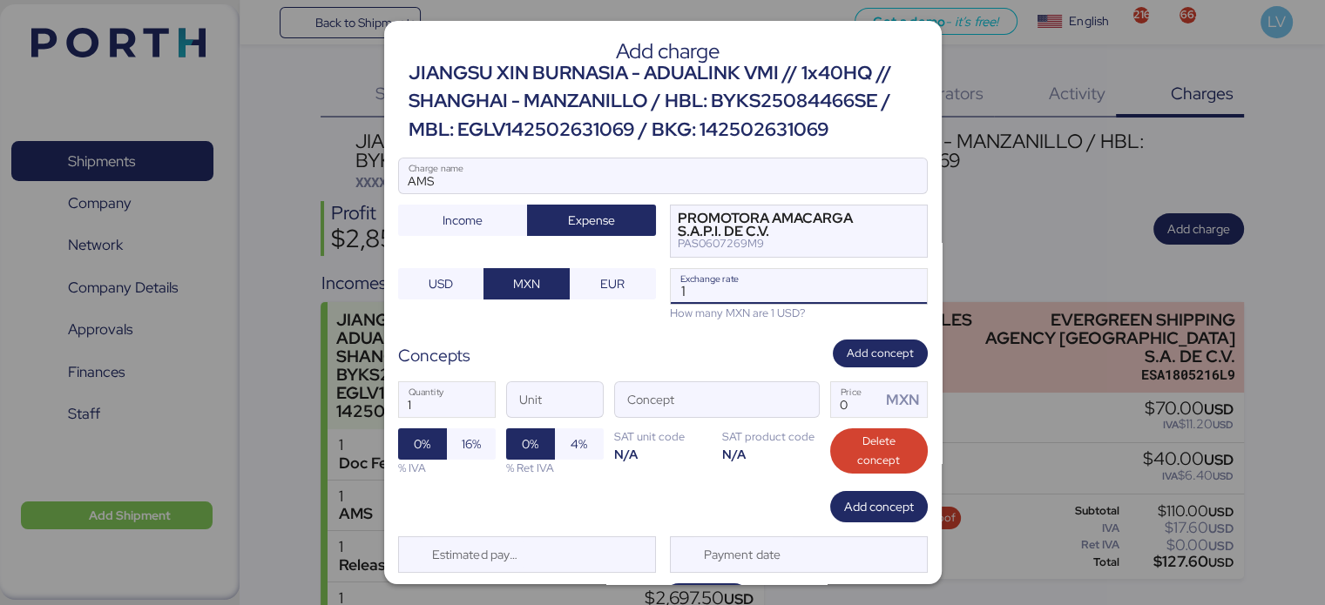
click at [708, 286] on input "1" at bounding box center [799, 286] width 256 height 35
paste input "8.4252"
type input "18.4252"
click at [784, 400] on span "button" at bounding box center [800, 405] width 37 height 37
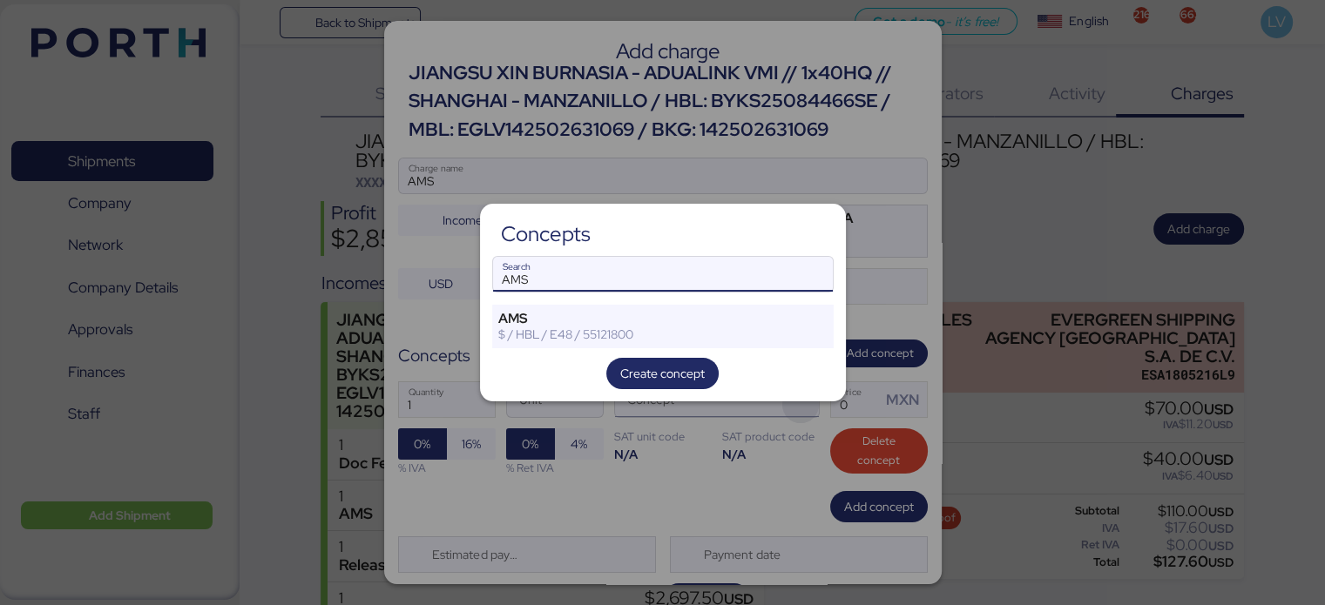
type input "AMS"
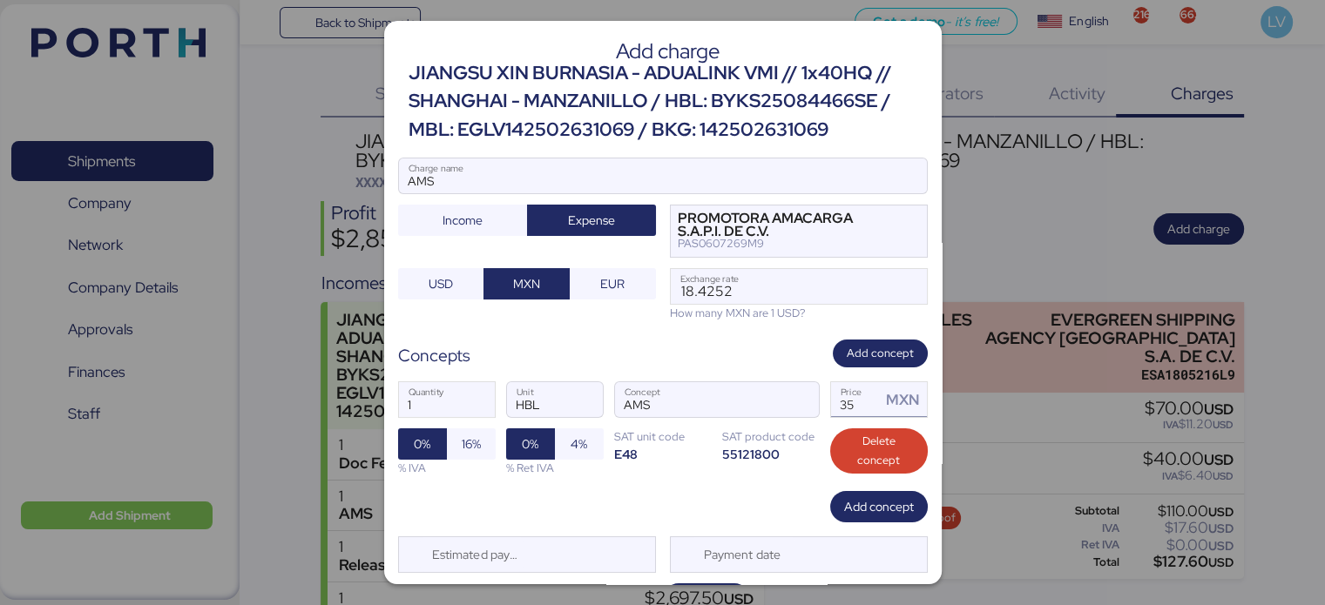
click at [831, 389] on input "35" at bounding box center [856, 399] width 51 height 35
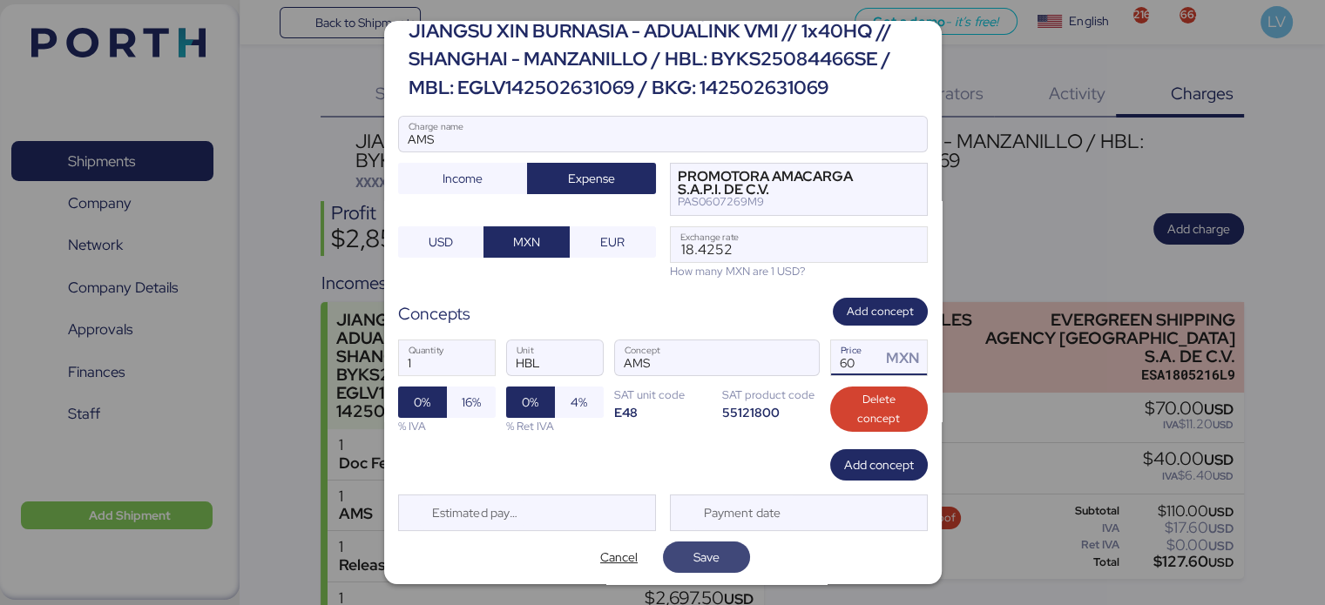
type input "60"
click at [705, 549] on span "Save" at bounding box center [706, 557] width 26 height 21
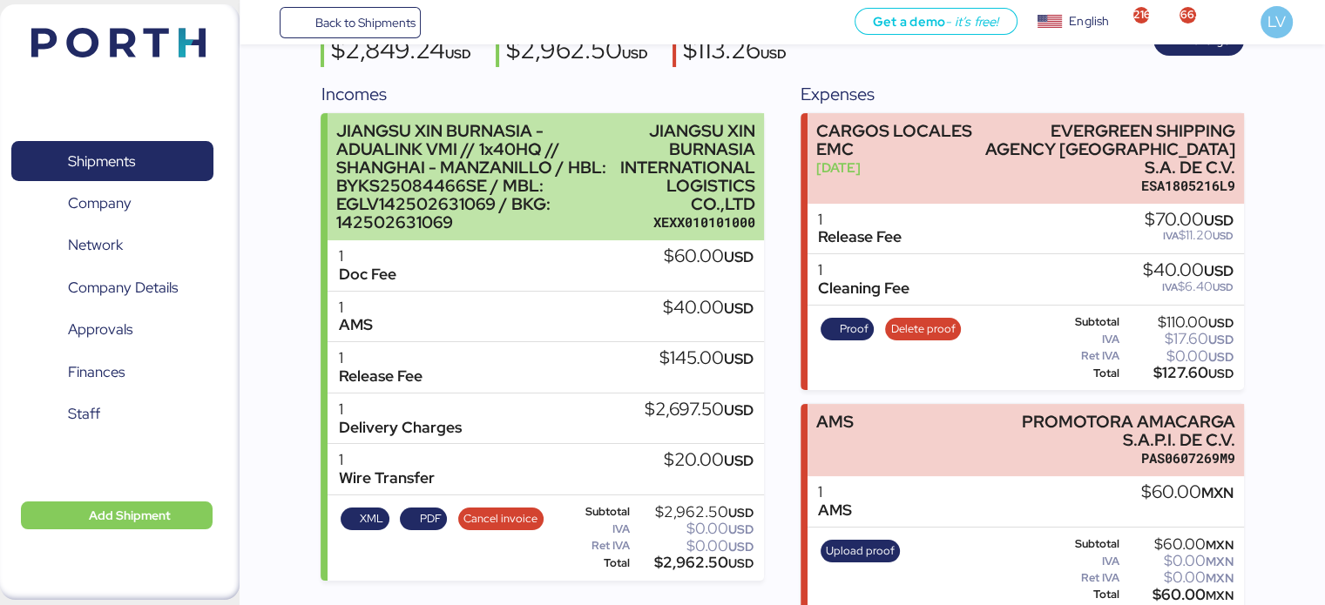
scroll to position [0, 0]
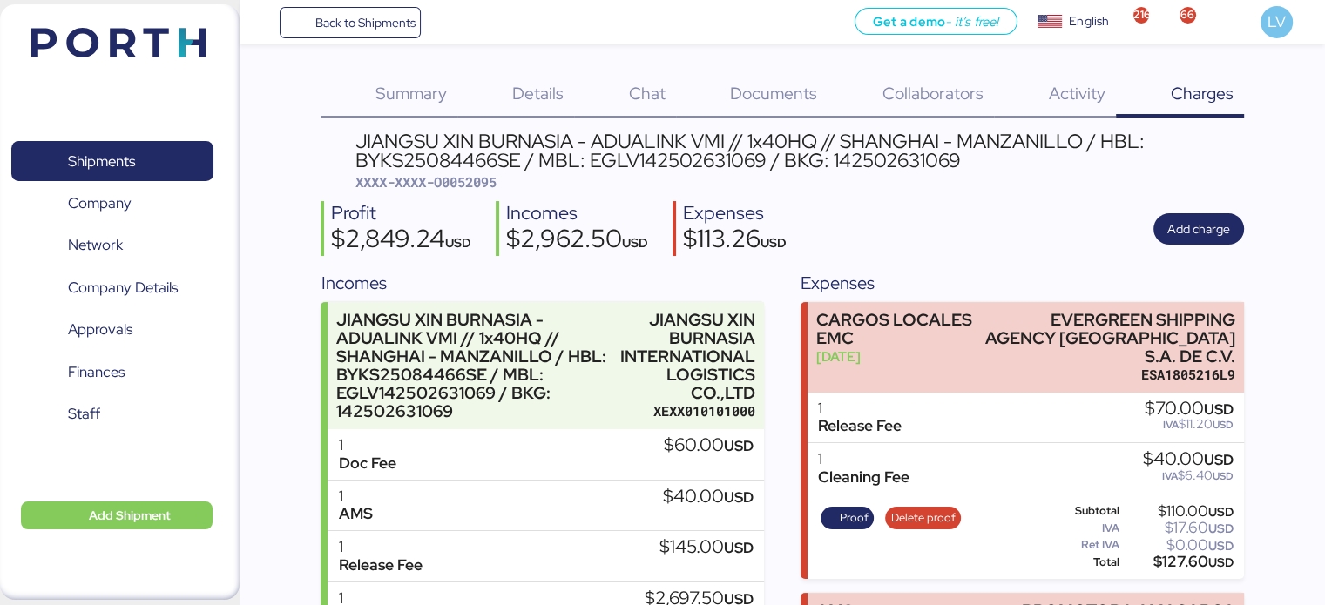
click at [363, 4] on div "Back to Shipments Get a demo - it’s free! Get a demo English Inglés English 216…" at bounding box center [782, 22] width 1085 height 44
click at [360, 18] on span "Back to Shipments" at bounding box center [364, 22] width 100 height 21
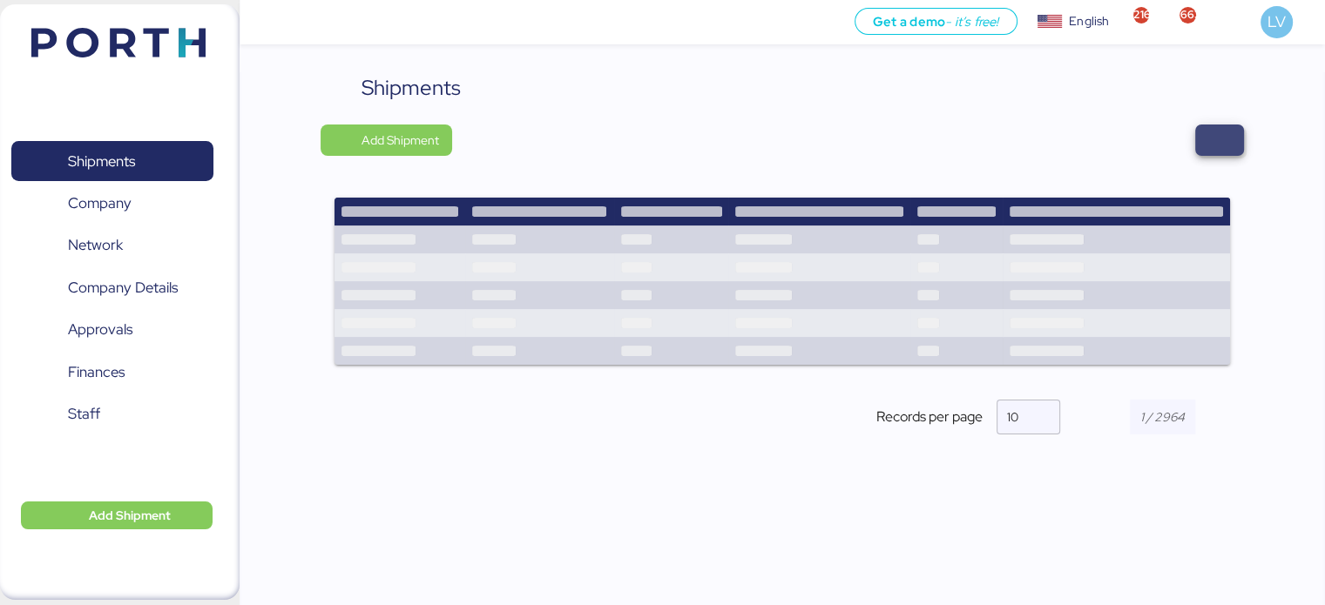
click at [1226, 135] on span "button" at bounding box center [1219, 140] width 21 height 24
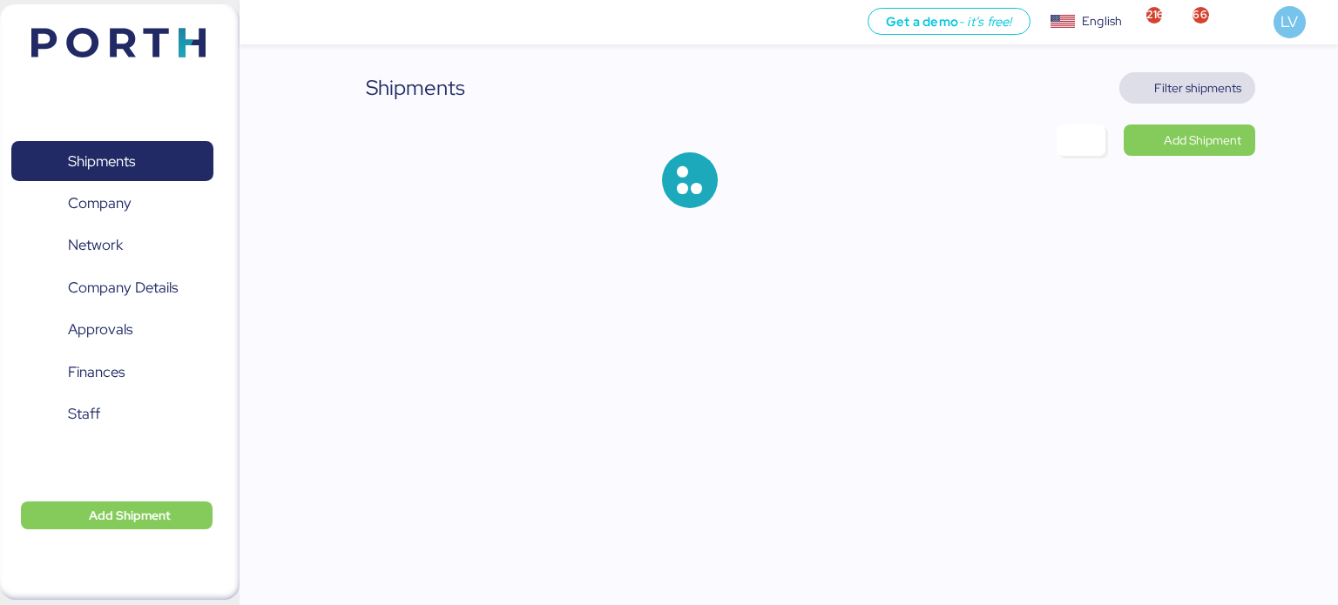
click at [1195, 93] on span "Filter shipments" at bounding box center [1197, 88] width 87 height 21
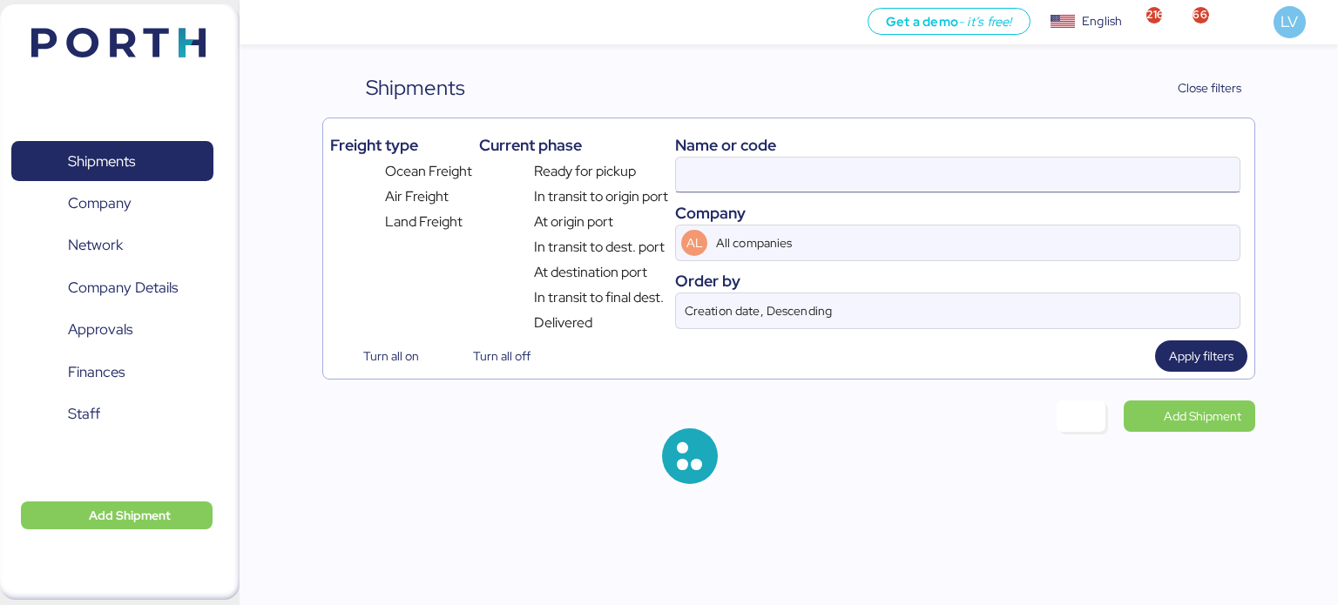
click at [1011, 171] on input at bounding box center [957, 175] width 563 height 35
paste input "142502631026"
type input "142502631026"
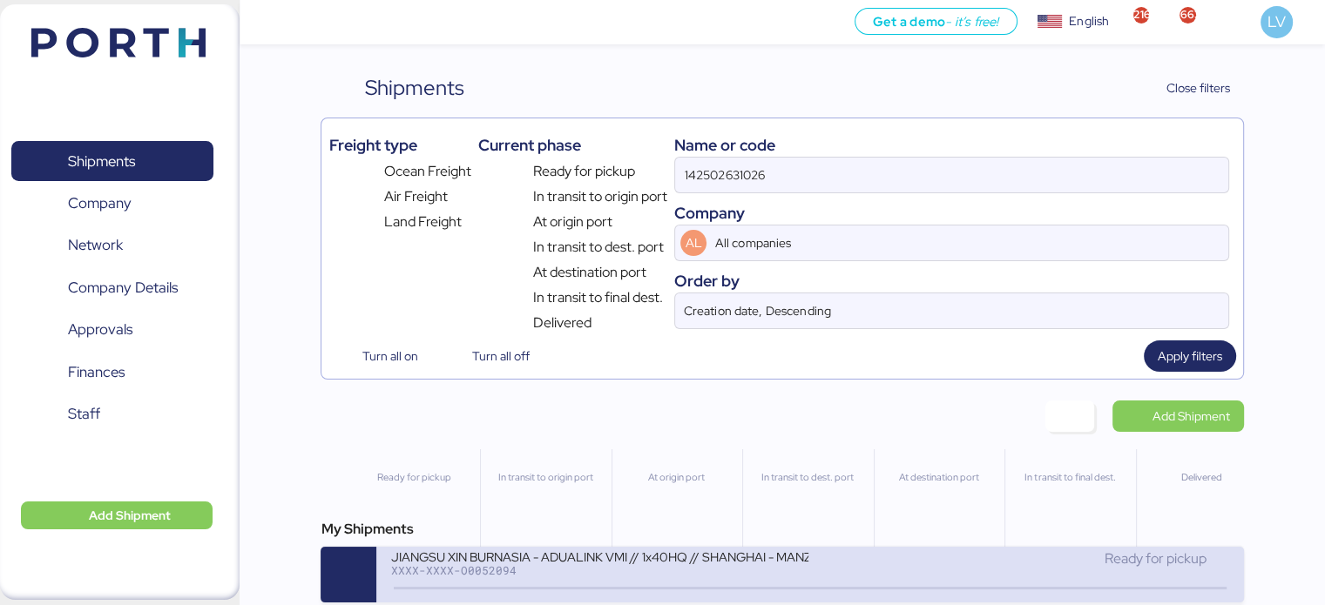
click at [604, 576] on div "XXXX-XXXX-O0052094" at bounding box center [599, 570] width 418 height 12
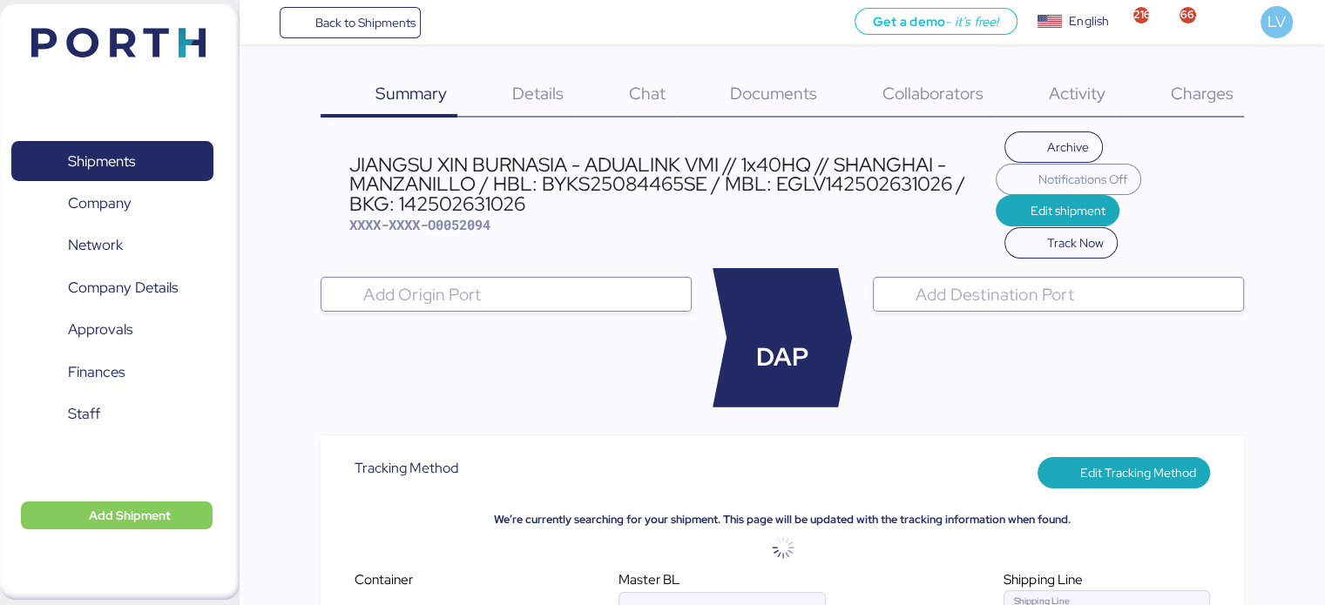
click at [1216, 107] on div "Charges 0" at bounding box center [1180, 94] width 128 height 45
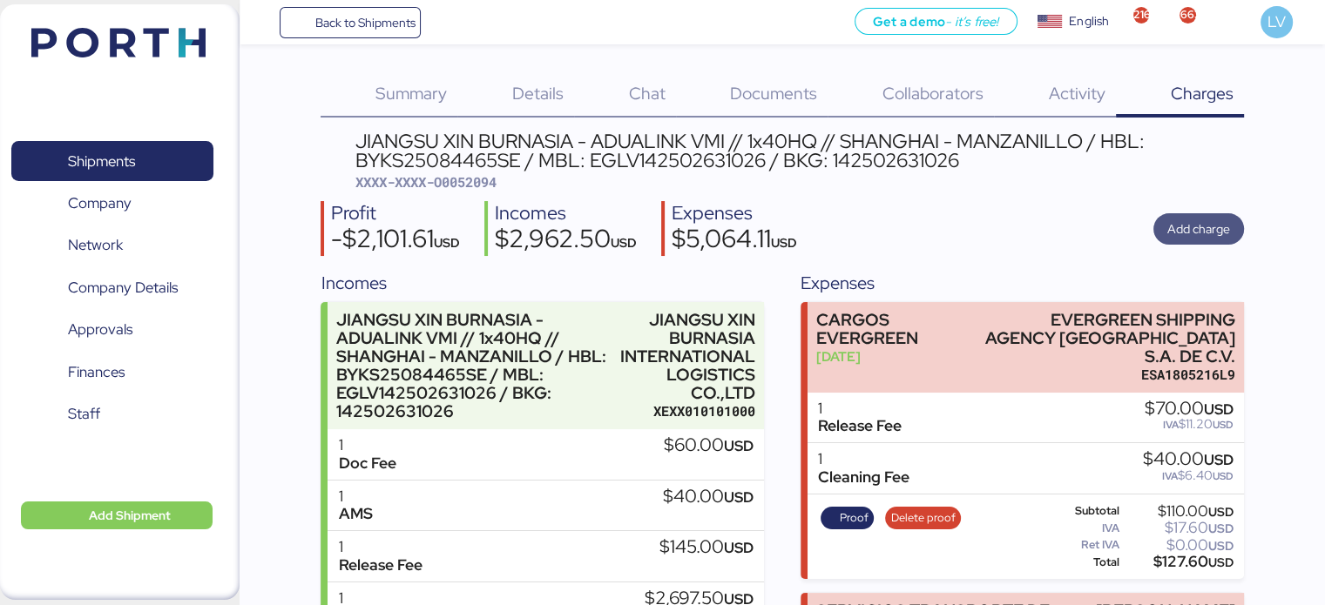
click at [1195, 219] on span "Add charge" at bounding box center [1198, 229] width 63 height 21
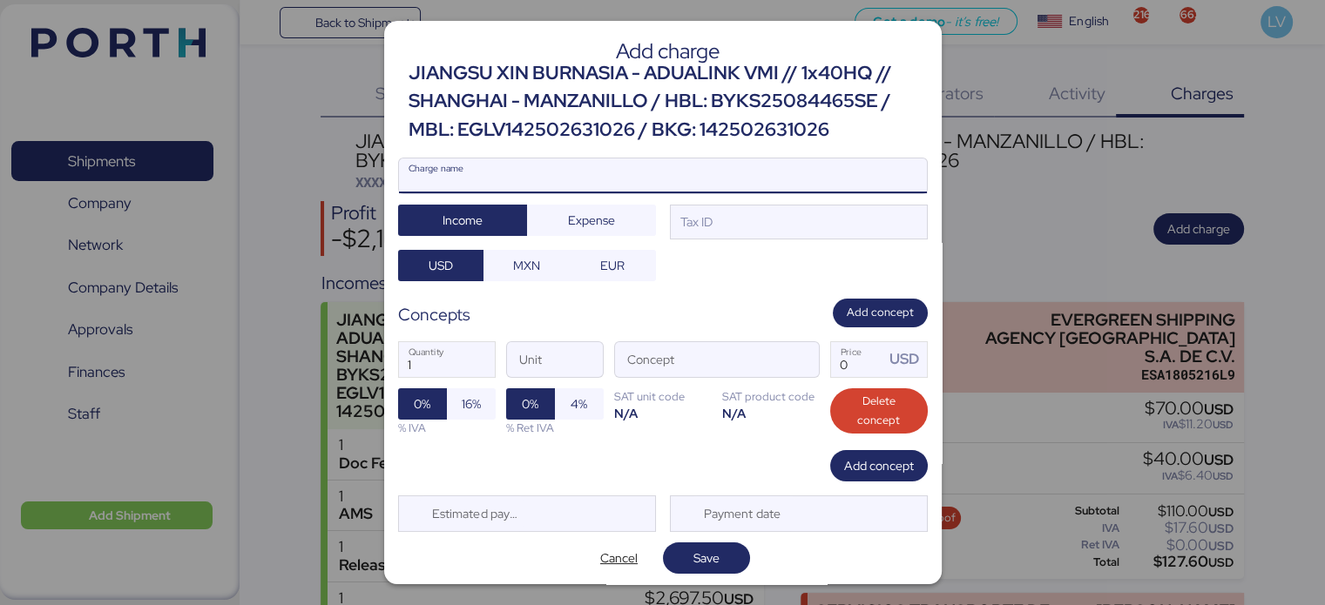
click at [856, 182] on input "Charge name" at bounding box center [663, 176] width 528 height 35
type input "a"
type input "AMS"
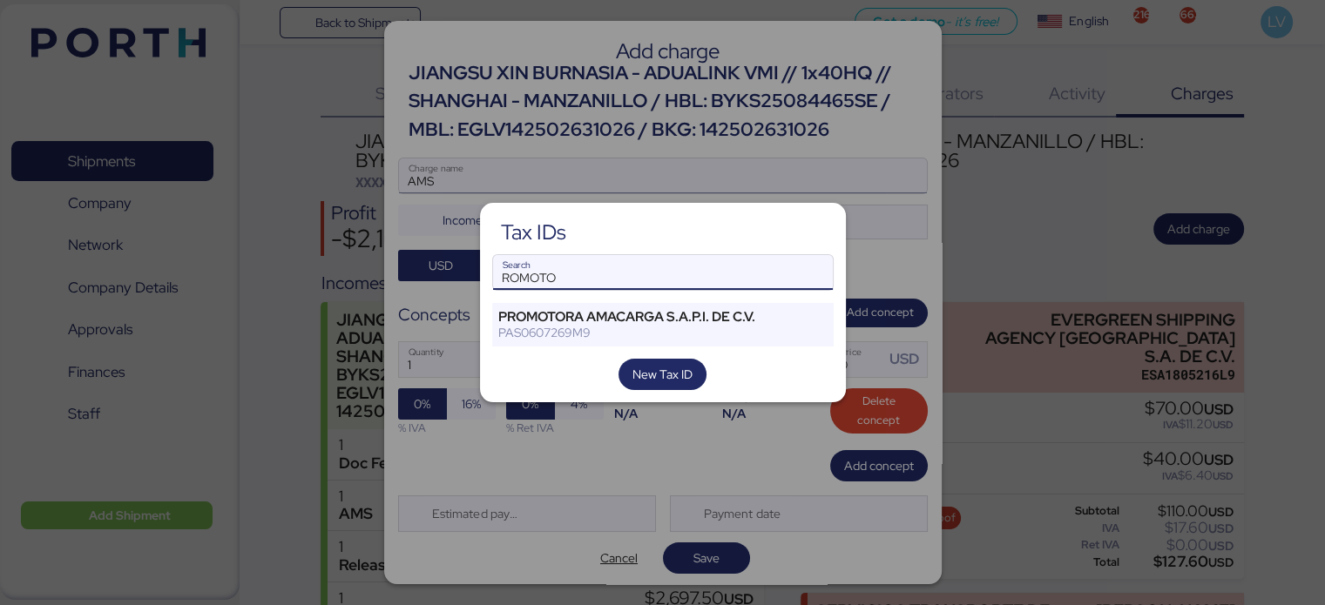
type input "ROMOTO"
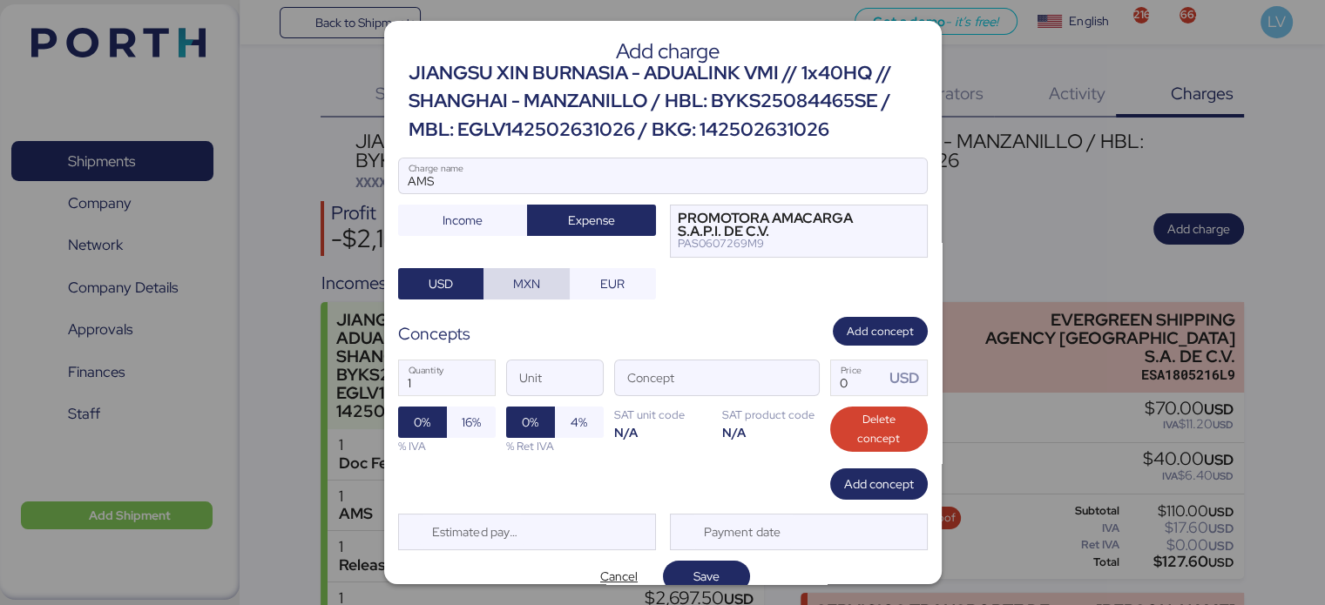
click at [522, 272] on span "MXN" at bounding box center [526, 284] width 58 height 24
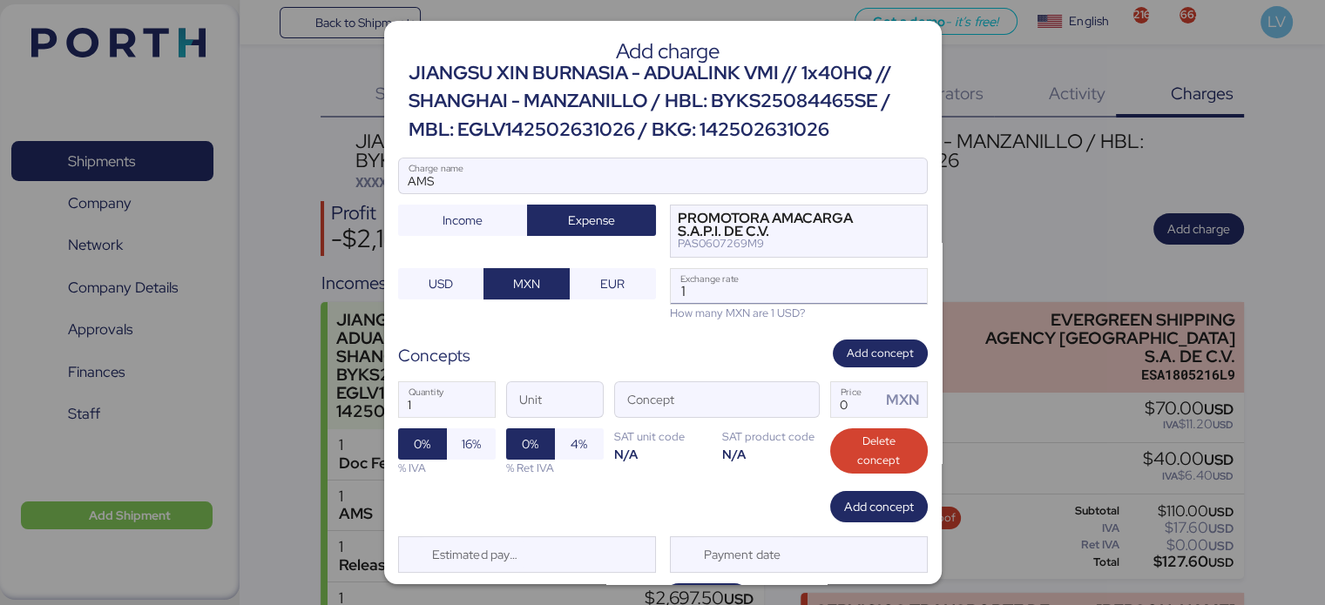
click at [707, 278] on input "1" at bounding box center [799, 286] width 256 height 35
paste input "18.4252"
type input "18.4252"
click at [801, 394] on span "button" at bounding box center [800, 405] width 37 height 37
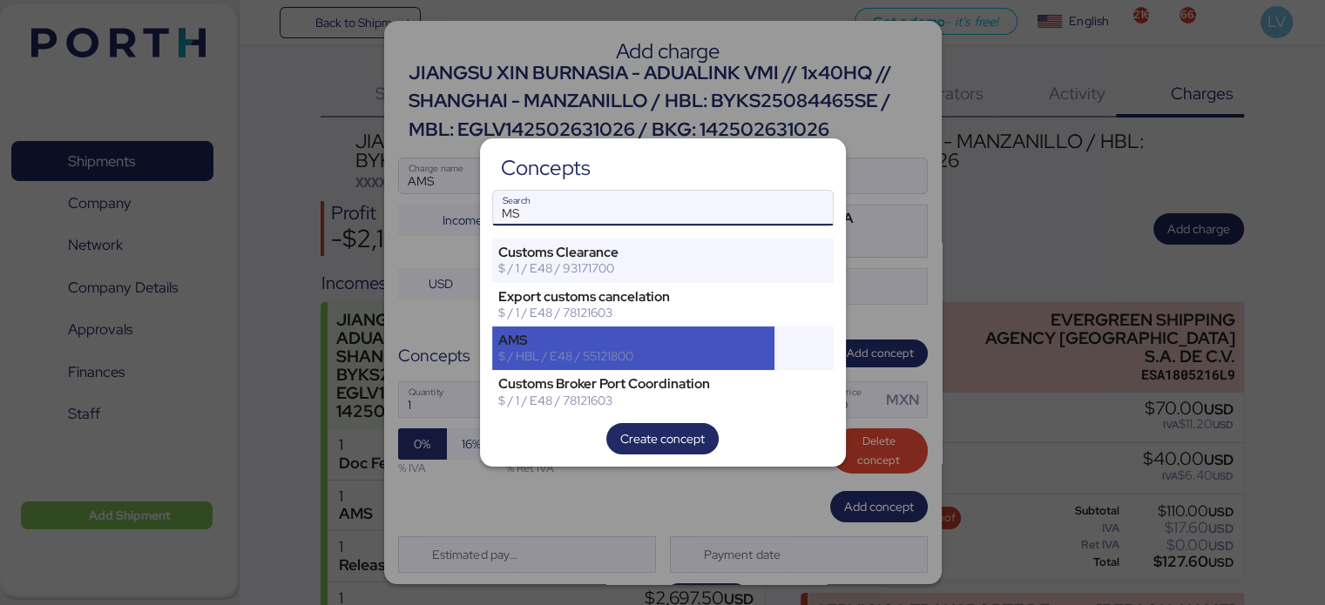
type input "MS"
click at [756, 363] on div "$ / HBL / E48 / 55121800" at bounding box center [633, 356] width 271 height 16
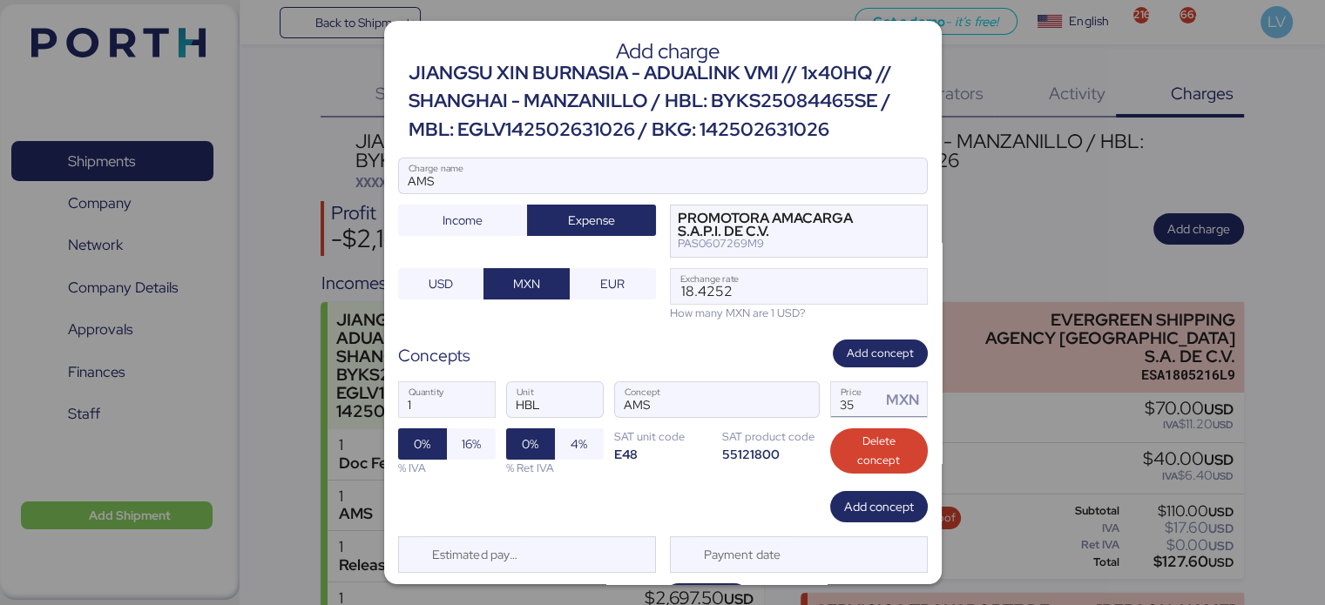
click at [840, 393] on input "35" at bounding box center [856, 399] width 51 height 35
type input "60"
click at [451, 434] on span "16%" at bounding box center [471, 443] width 49 height 31
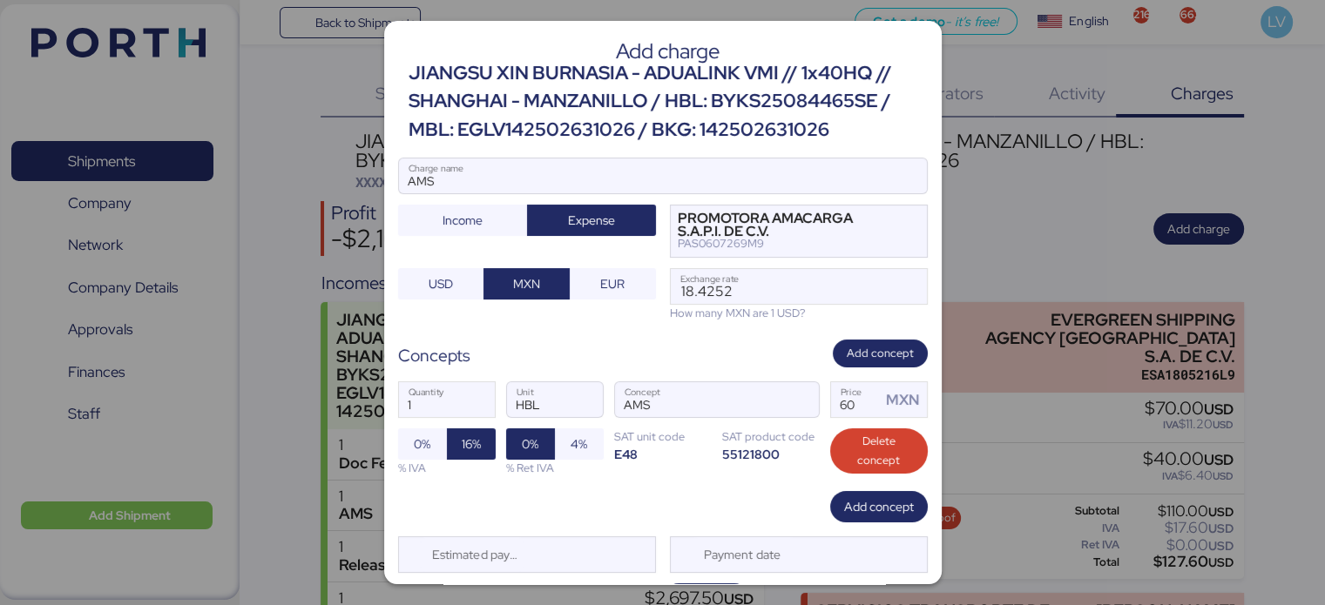
scroll to position [42, 0]
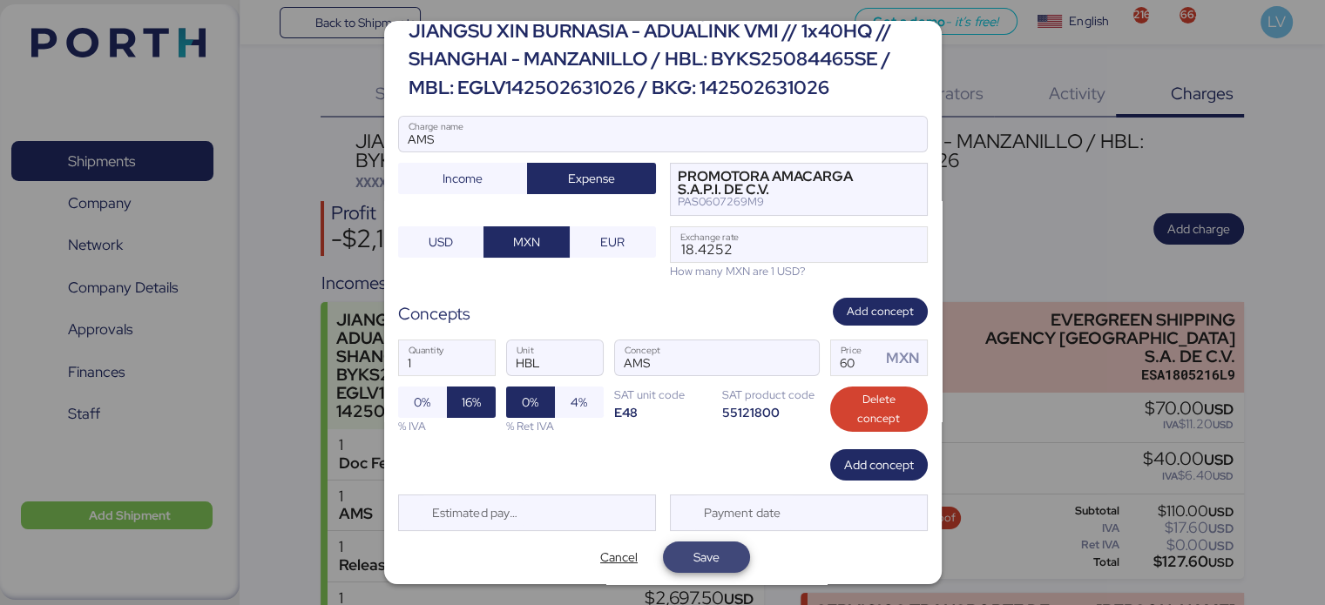
click at [705, 565] on span "Save" at bounding box center [706, 557] width 59 height 24
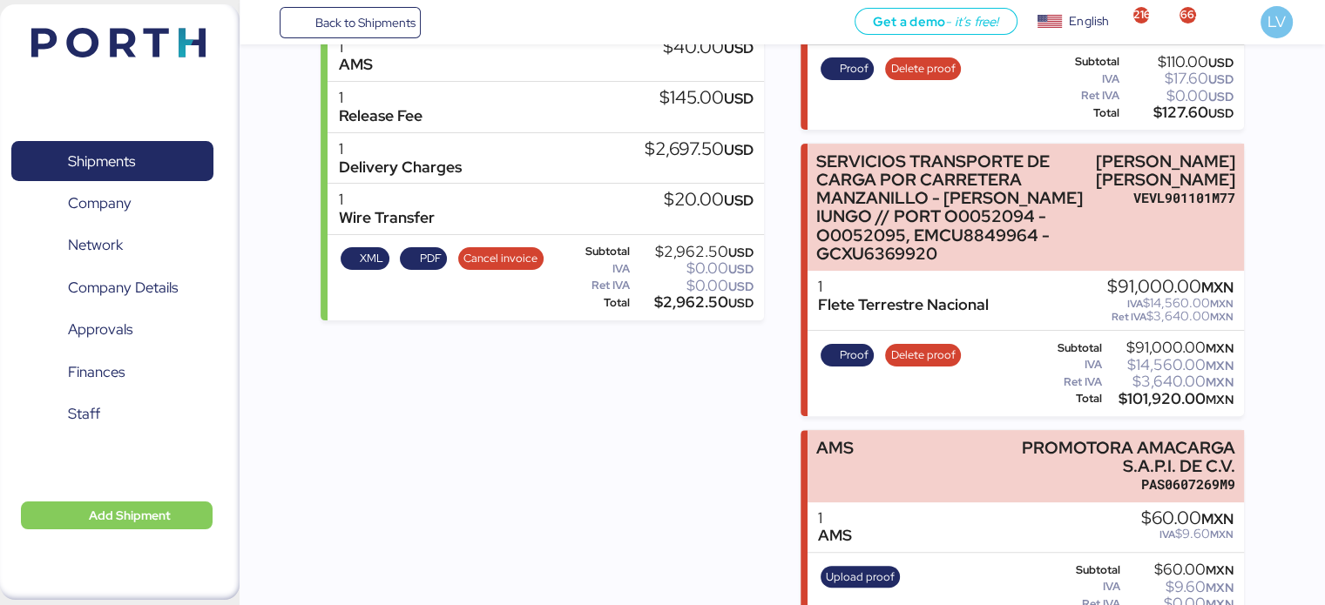
scroll to position [455, 0]
